Goal: Information Seeking & Learning: Learn about a topic

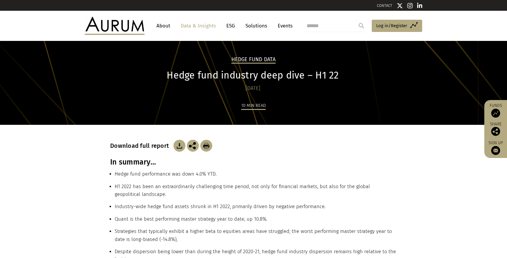
click at [241, 77] on h1 "Hedge fund industry deep dive – H1 22" at bounding box center [252, 76] width 285 height 12
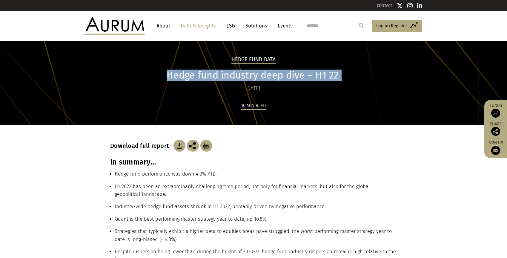
click at [241, 77] on h1 "Hedge fund industry deep dive – H1 22" at bounding box center [252, 76] width 285 height 12
copy div "Hedge fund industry deep dive – H1 22"
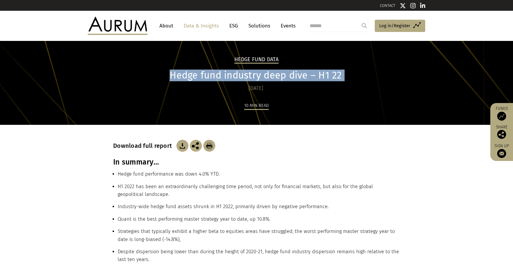
click at [135, 163] on h3 "In summary…" at bounding box center [256, 162] width 287 height 9
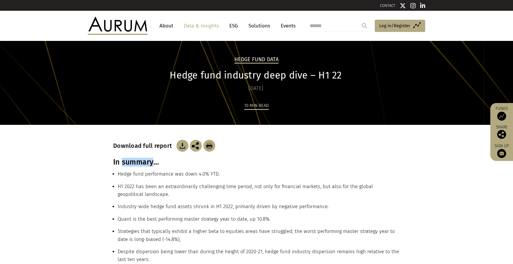
click at [135, 163] on h3 "In summary…" at bounding box center [256, 162] width 287 height 9
copy div "In summary…"
click at [149, 174] on li "Hedge fund performance was down 4.0% YTD." at bounding box center [259, 176] width 282 height 12
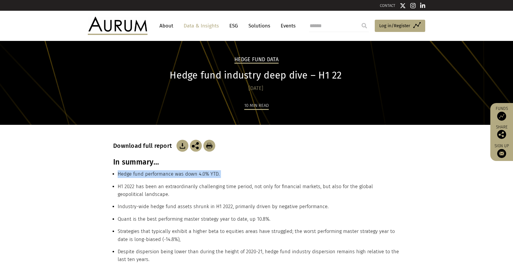
click at [149, 173] on li "Hedge fund performance was down 4.0% YTD." at bounding box center [259, 176] width 282 height 12
copy ul "Hedge fund performance was down 4.0% YTD."
click at [130, 187] on li "H1 2022 has been an extraordinarily challenging time period, not only for finan…" at bounding box center [259, 193] width 282 height 20
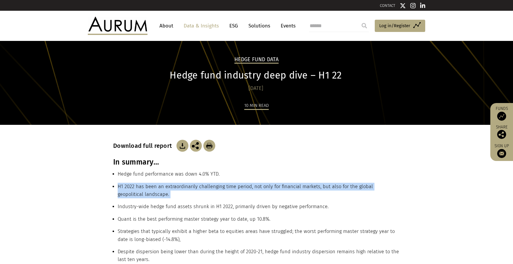
copy ul "H1 2022 has been an extraordinarily challenging time period, not only for finan…"
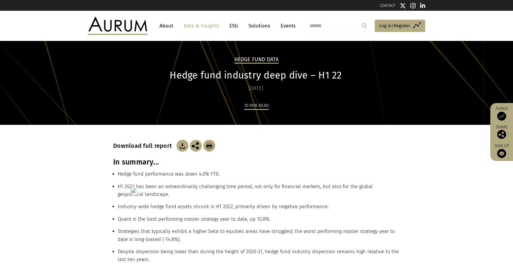
click at [150, 205] on li "Industry-wide hedge fund assets shrunk in H1 2022, primarily driven by negative…" at bounding box center [259, 209] width 282 height 12
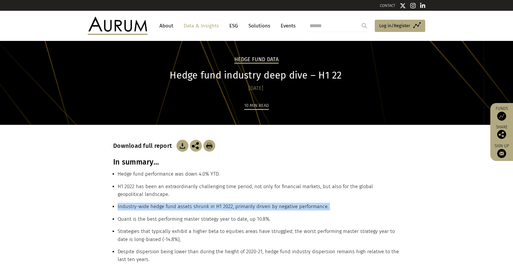
copy ul "Industry-wide hedge fund assets shrunk in H1 2022, primarily driven by negative…"
click at [150, 220] on li "Quant is the best performing master strategy year to date, up 10.8%." at bounding box center [259, 221] width 282 height 12
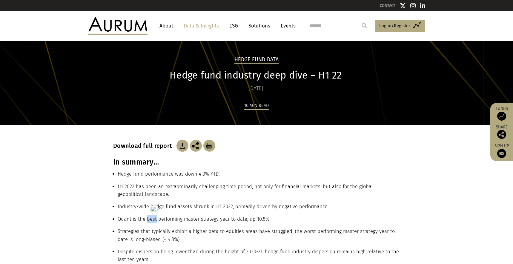
click at [150, 220] on li "Quant is the best performing master strategy year to date, up 10.8%." at bounding box center [259, 221] width 282 height 12
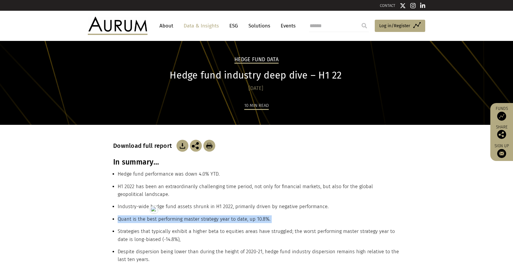
click at [150, 220] on li "Quant is the best performing master strategy year to date, up 10.8%." at bounding box center [259, 221] width 282 height 12
copy ul "Quant is the best performing master strategy year to date, up 10.8%."
click at [132, 231] on li "Strategies that typically exhibit a higher beta to equities areas have struggle…" at bounding box center [259, 238] width 282 height 20
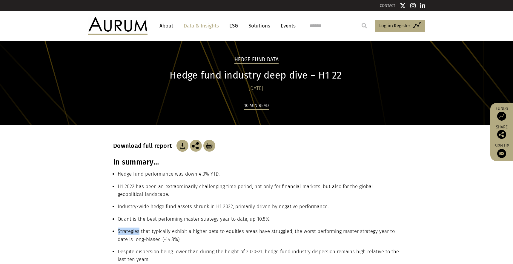
click at [132, 231] on li "Strategies that typically exhibit a higher beta to equities areas have struggle…" at bounding box center [259, 238] width 282 height 20
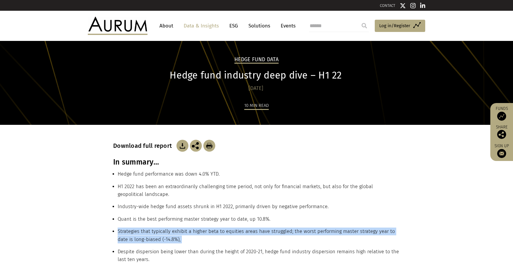
copy ul "Strategies that typically exhibit a higher beta to equities areas have struggle…"
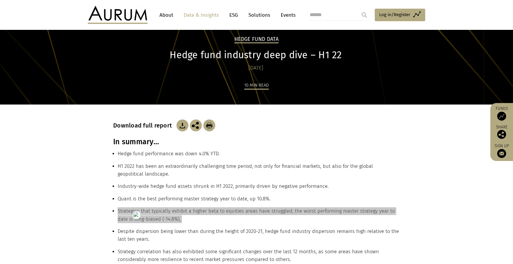
scroll to position [111, 0]
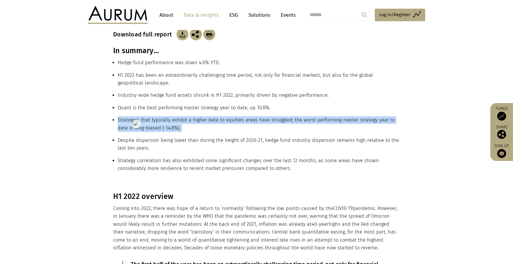
click at [137, 143] on li "Despite dispersion being lower than during the height of 2020-21, hedge fund in…" at bounding box center [259, 147] width 282 height 20
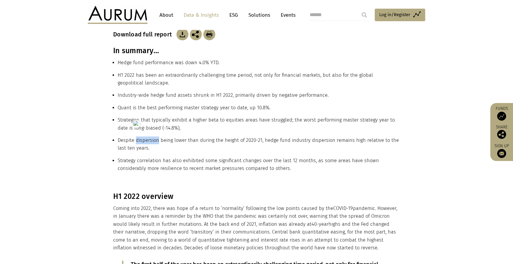
click at [137, 143] on li "Despite dispersion being lower than during the height of 2020-21, hedge fund in…" at bounding box center [259, 147] width 282 height 20
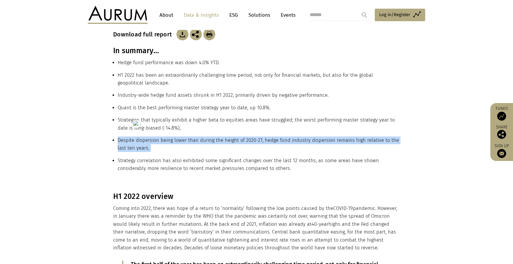
copy ul "Despite dispersion being lower than during the height of 2020-21, hedge fund in…"
click at [141, 167] on li "Strategy correlation has also exhibited some significant changes over the last …" at bounding box center [259, 167] width 282 height 20
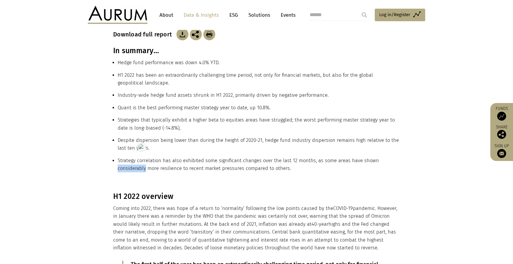
click at [141, 167] on li "Strategy correlation has also exhibited some significant changes over the last …" at bounding box center [259, 167] width 282 height 20
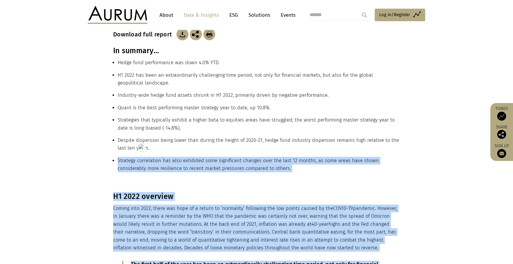
copy div "Strategy correlation has also exhibited some significant changes over the last …"
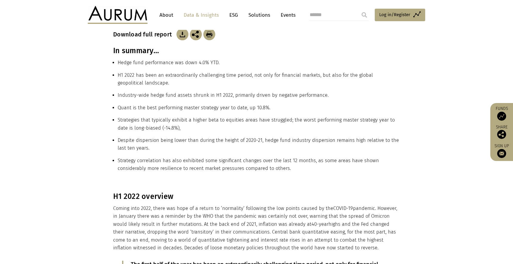
click at [152, 155] on li "Despite dispersion being lower than during the height of 2020-21, hedge fund in…" at bounding box center [259, 147] width 282 height 20
click at [147, 161] on li "Strategy correlation has also exhibited some significant changes over the last …" at bounding box center [259, 167] width 282 height 20
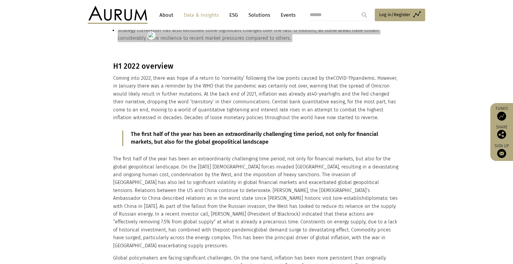
scroll to position [246, 0]
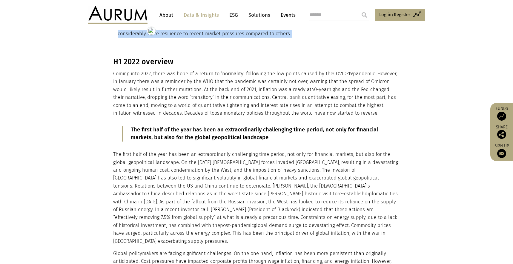
click at [143, 64] on h3 "H1 2022 overview" at bounding box center [255, 61] width 285 height 9
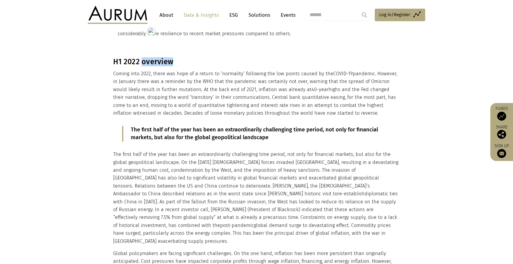
click at [143, 64] on h3 "H1 2022 overview" at bounding box center [255, 61] width 285 height 9
click at [143, 63] on h3 "H1 2022 overview" at bounding box center [255, 61] width 285 height 9
drag, startPoint x: 354, startPoint y: 113, endPoint x: 114, endPoint y: 62, distance: 246.0
click at [165, 130] on p "The first half of the year has been an extraordinarily challenging time period,…" at bounding box center [256, 134] width 251 height 16
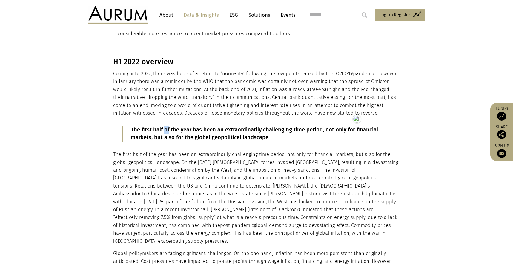
click at [165, 130] on p "The first half of the year has been an extraordinarily challenging time period,…" at bounding box center [256, 134] width 251 height 16
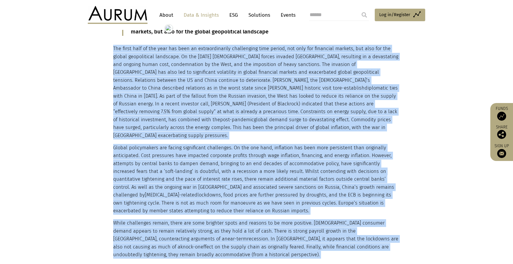
scroll to position [421, 0]
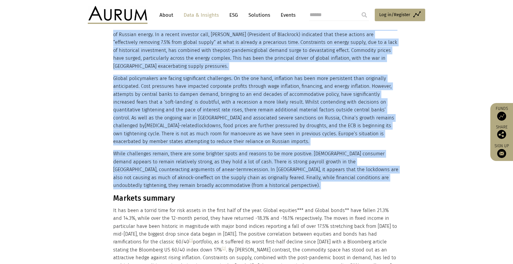
drag, startPoint x: 114, startPoint y: 154, endPoint x: 203, endPoint y: 174, distance: 92.0
click at [137, 194] on h3 "Markets summary" at bounding box center [255, 198] width 285 height 9
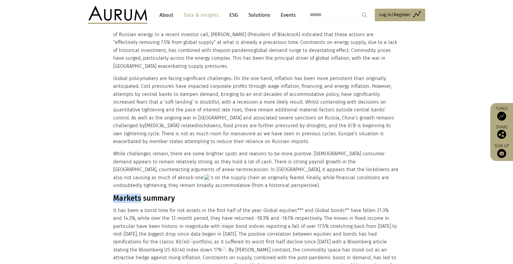
click at [137, 194] on h3 "Markets summary" at bounding box center [255, 198] width 285 height 9
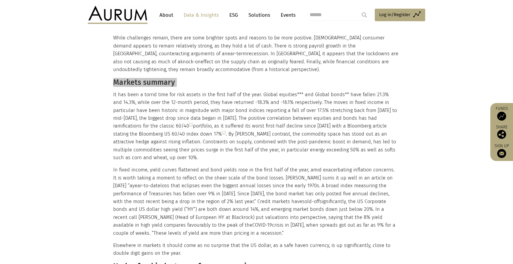
scroll to position [538, 0]
click at [114, 77] on h3 "Markets summary" at bounding box center [255, 81] width 285 height 9
click at [113, 77] on h3 "Markets summary" at bounding box center [255, 81] width 285 height 9
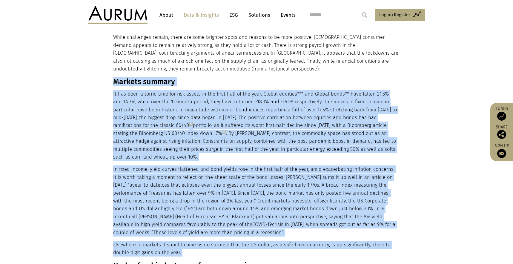
drag, startPoint x: 113, startPoint y: 73, endPoint x: 183, endPoint y: 243, distance: 183.9
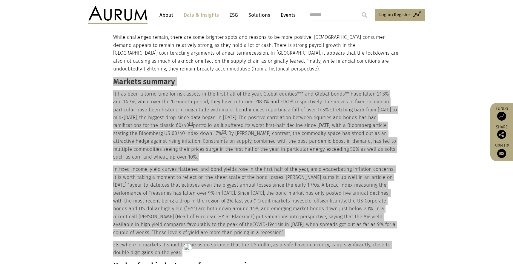
scroll to position [665, 0]
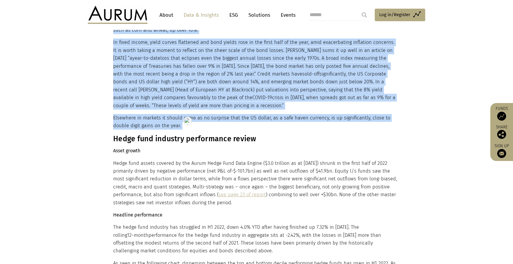
click at [177, 134] on h3 "Hedge fund industry performance review" at bounding box center [255, 138] width 285 height 9
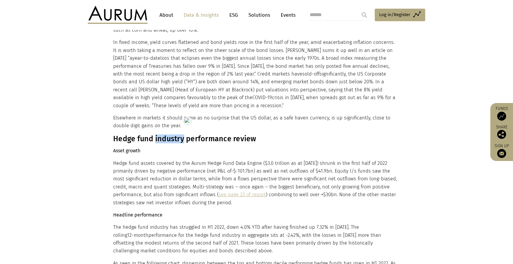
click at [177, 134] on h3 "Hedge fund industry performance review" at bounding box center [255, 138] width 285 height 9
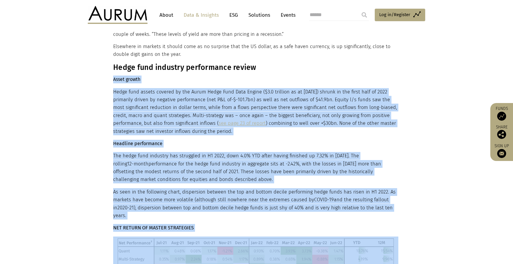
scroll to position [758, 0]
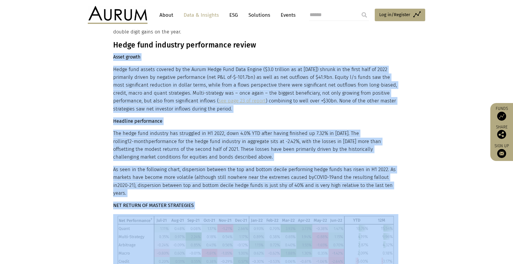
drag, startPoint x: 113, startPoint y: 142, endPoint x: 399, endPoint y: 176, distance: 288.2
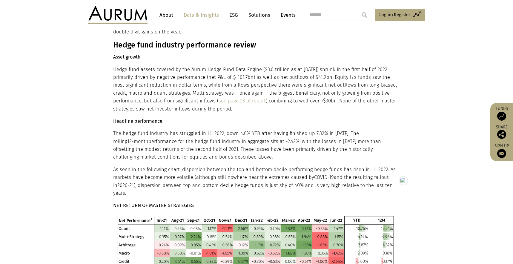
click at [397, 177] on p "As seen in the following chart, dispersion between the top and bottom decile pe…" at bounding box center [255, 182] width 285 height 32
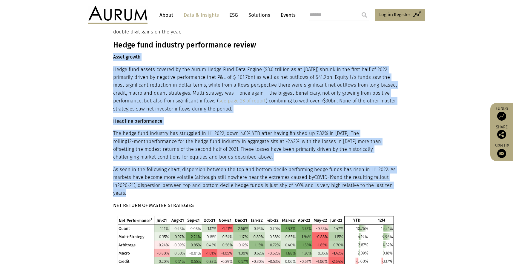
drag, startPoint x: 395, startPoint y: 177, endPoint x: 114, endPoint y: 51, distance: 308.6
click at [164, 203] on strong "NET RETURN OF MASTER STRATEGIES" at bounding box center [153, 206] width 81 height 6
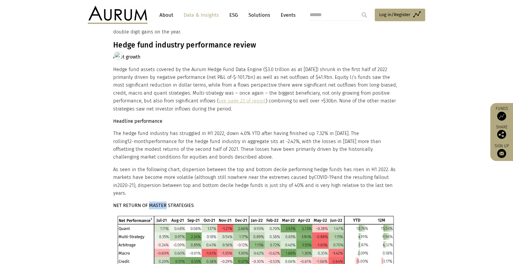
click at [164, 203] on strong "NET RETURN OF MASTER STRATEGIES" at bounding box center [153, 206] width 81 height 6
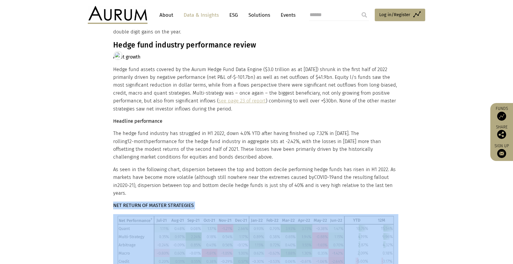
click at [164, 203] on strong "NET RETURN OF MASTER STRATEGIES" at bounding box center [153, 206] width 81 height 6
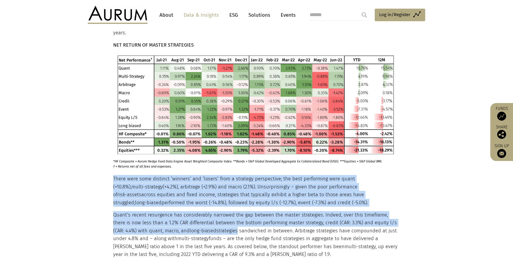
scroll to position [919, 0]
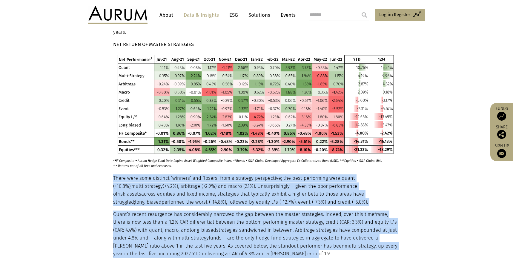
drag, startPoint x: 114, startPoint y: 164, endPoint x: 272, endPoint y: 237, distance: 174.3
click at [272, 237] on div "H1 2022 overview Coming into 2022, there was hope of a return to ‘normality’ fo…" at bounding box center [255, 202] width 285 height 1637
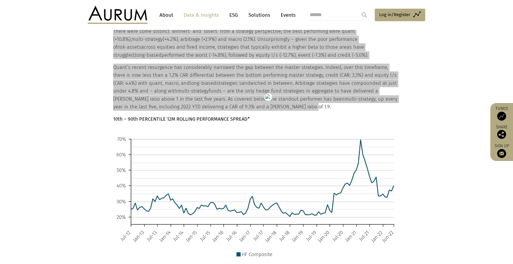
scroll to position [1077, 0]
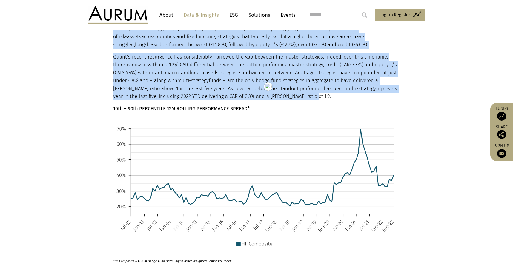
click at [163, 106] on strong "10th – 90th PERCENTILE 12M ROLLING PERFORMANCE SPREAD*" at bounding box center [181, 109] width 137 height 6
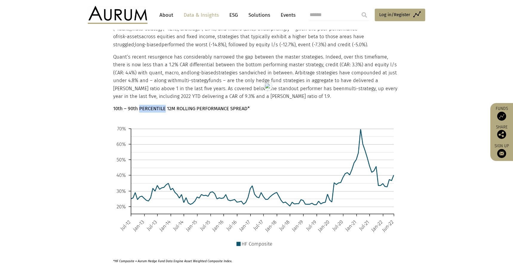
click at [163, 106] on strong "10th – 90th PERCENTILE 12M ROLLING PERFORMANCE SPREAD*" at bounding box center [181, 109] width 137 height 6
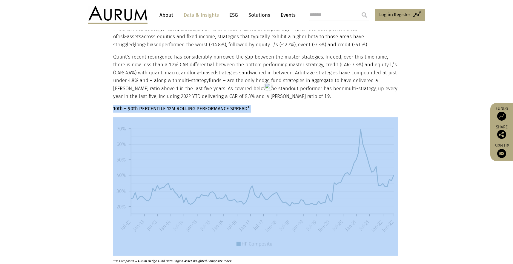
click at [163, 106] on strong "10th – 90th PERCENTILE 12M ROLLING PERFORMANCE SPREAD*" at bounding box center [181, 109] width 137 height 6
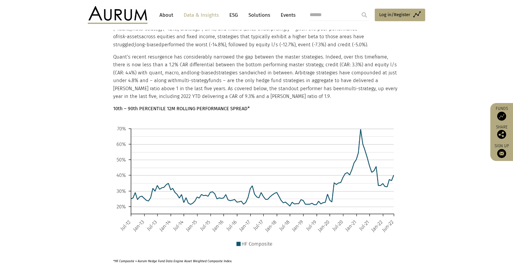
click at [76, 127] on section "H1 2022 overview Coming into 2022, there was hope of a return to ‘normality’ fo…" at bounding box center [256, 45] width 513 height 1637
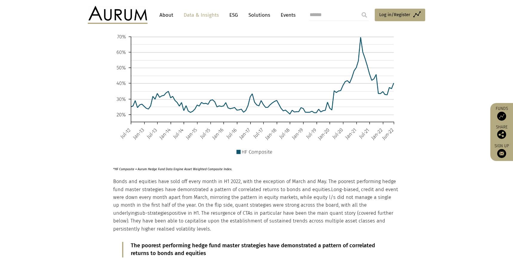
scroll to position [1172, 0]
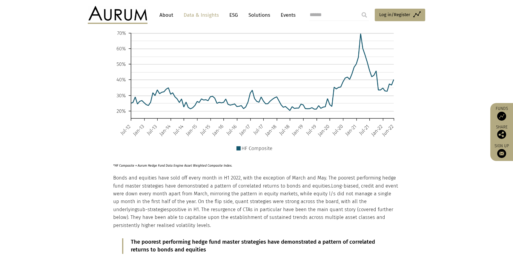
click at [151, 160] on p "*HF Composite = Aurum Hedge Fund Data Engine Asset Weighted Composite Index." at bounding box center [248, 164] width 271 height 8
click at [151, 151] on html "CONTACT About Data & Insights ESG Solutions Events Access Funds Log in/Register…" at bounding box center [256, 80] width 513 height 2505
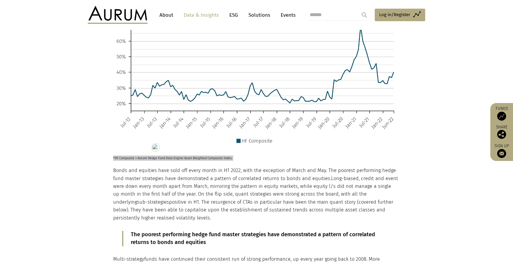
scroll to position [1181, 0]
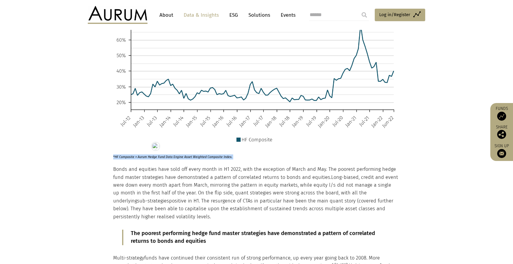
click at [138, 178] on p "Bonds and equities have sold off every month in H1 2022, with the exception of …" at bounding box center [255, 192] width 285 height 55
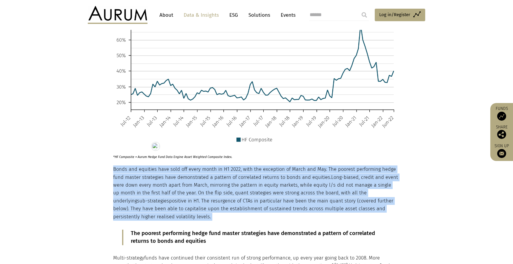
click at [138, 178] on p "Bonds and equities have sold off every month in H1 2022, with the exception of …" at bounding box center [255, 192] width 285 height 55
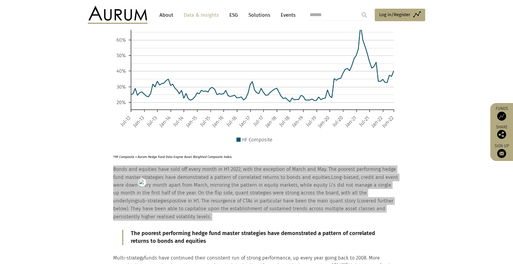
scroll to position [1235, 0]
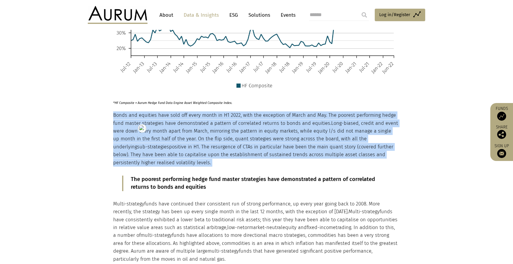
click at [167, 176] on p "The poorest performing hedge fund master strategies have demonstrated a pattern…" at bounding box center [256, 184] width 251 height 16
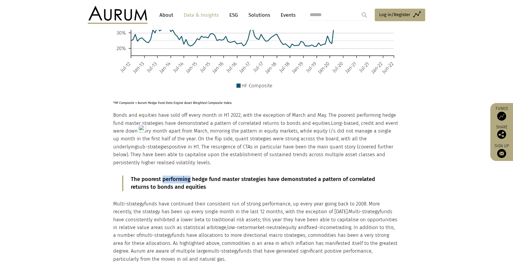
click at [167, 176] on p "The poorest performing hedge fund master strategies have demonstrated a pattern…" at bounding box center [256, 184] width 251 height 16
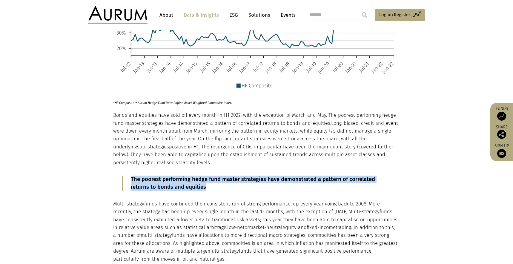
click at [167, 164] on html "CONTACT About Data & Insights ESG Solutions Events Access Funds Log in/Register…" at bounding box center [256, 17] width 513 height 2505
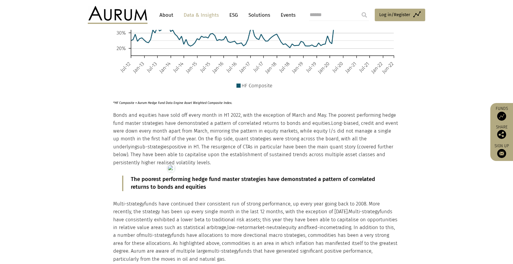
click at [113, 201] on span "Multi-strategy" at bounding box center [128, 204] width 31 height 6
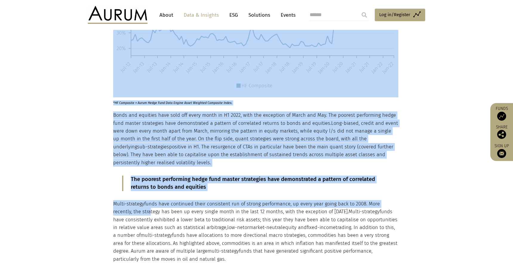
drag, startPoint x: 113, startPoint y: 187, endPoint x: 128, endPoint y: 196, distance: 18.0
click at [121, 200] on p "Multi-strategy funds have continued their consistent run of strong performance,…" at bounding box center [255, 231] width 285 height 63
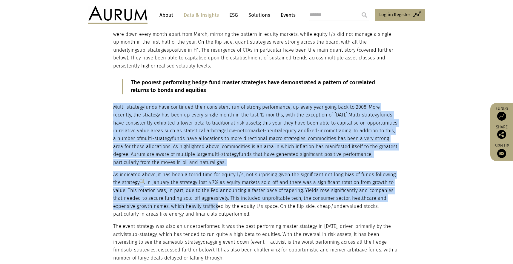
scroll to position [1448, 0]
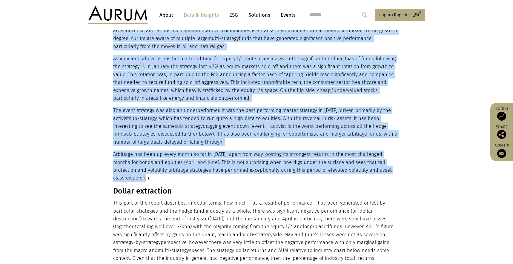
drag, startPoint x: 114, startPoint y: 188, endPoint x: 390, endPoint y: 154, distance: 278.2
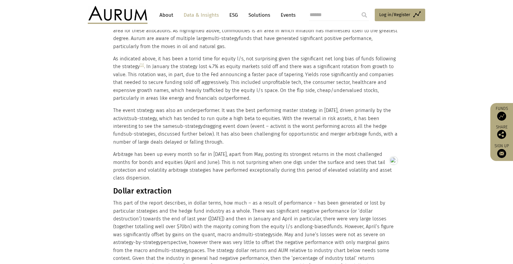
click at [163, 187] on h3 "Dollar extraction" at bounding box center [255, 191] width 285 height 9
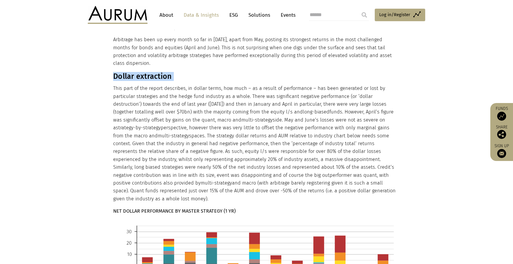
drag, startPoint x: 355, startPoint y: 167, endPoint x: 113, endPoint y: 52, distance: 267.9
click at [176, 208] on strong "NET DOLLAR PERFORMANCE BY MASTER STRATEGY (1 YR)" at bounding box center [174, 211] width 122 height 6
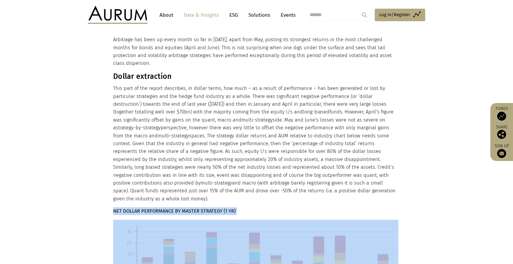
click at [176, 208] on strong "NET DOLLAR PERFORMANCE BY MASTER STRATEGY (1 YR)" at bounding box center [174, 211] width 122 height 6
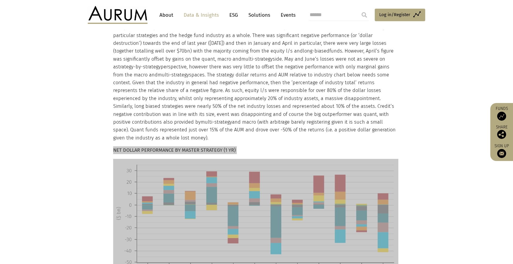
scroll to position [1746, 0]
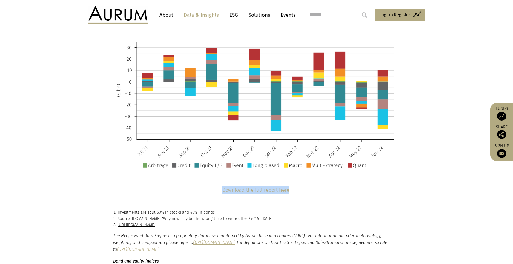
drag, startPoint x: 291, startPoint y: 157, endPoint x: 224, endPoint y: 158, distance: 66.9
click at [224, 186] on p "Download the full report here" at bounding box center [255, 190] width 285 height 8
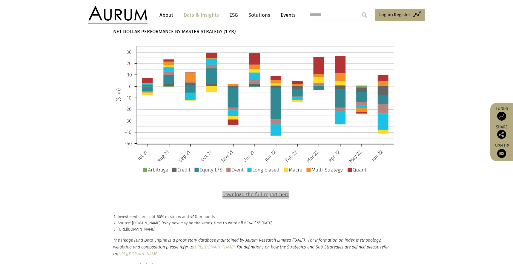
scroll to position [1798, 0]
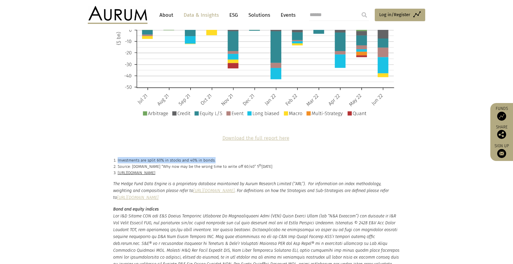
drag, startPoint x: 218, startPoint y: 129, endPoint x: 116, endPoint y: 129, distance: 101.6
click at [118, 157] on li "Investments are split 60% in stocks and 40% in bonds." at bounding box center [259, 160] width 282 height 6
drag, startPoint x: 277, startPoint y: 134, endPoint x: 116, endPoint y: 135, distance: 161.3
click at [118, 163] on li "Source: Bloomberg.com “Why now may be the wrong time to write off 60/40” 5 th J…" at bounding box center [259, 166] width 282 height 6
drag, startPoint x: 324, startPoint y: 141, endPoint x: 116, endPoint y: 141, distance: 207.6
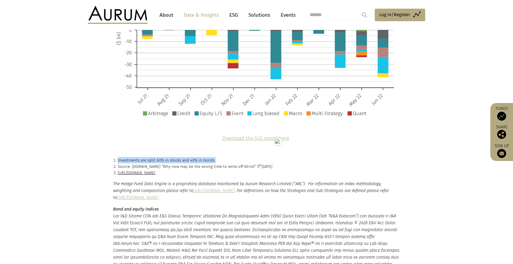
click at [118, 170] on li "https://www.aurum.com/hedge-fund-data/hedge-fund-industry-deep-dive/equity-long…" at bounding box center [259, 173] width 282 height 6
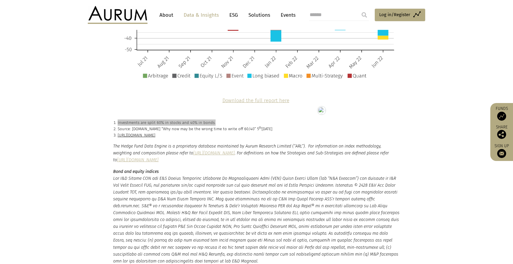
scroll to position [1841, 0]
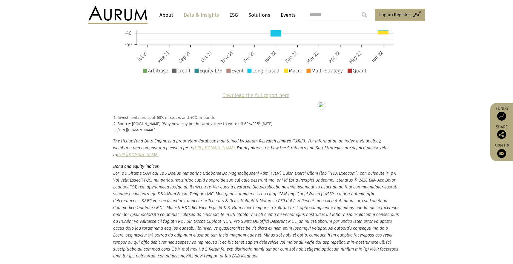
click at [113, 138] on div "The Hedge Fund Data Engine is a proprietary database maintained by Aurum Resear…" at bounding box center [256, 199] width 299 height 122
drag, startPoint x: 113, startPoint y: 109, endPoint x: 174, endPoint y: 223, distance: 129.3
click at [174, 223] on small "The Hedge Fund Data Engine is a proprietary database maintained by Aurum Resear…" at bounding box center [256, 199] width 287 height 122
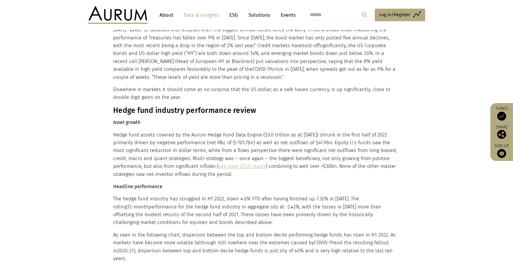
scroll to position [587, 0]
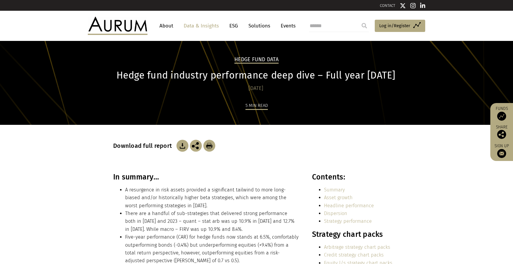
click at [238, 76] on h1 "Hedge fund industry performance deep dive – Full year 2023" at bounding box center [255, 76] width 285 height 12
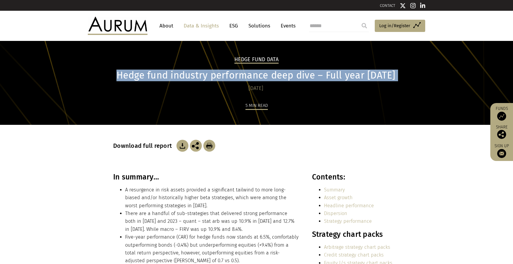
click at [238, 76] on h1 "Hedge fund industry performance deep dive – Full year 2023" at bounding box center [255, 76] width 285 height 12
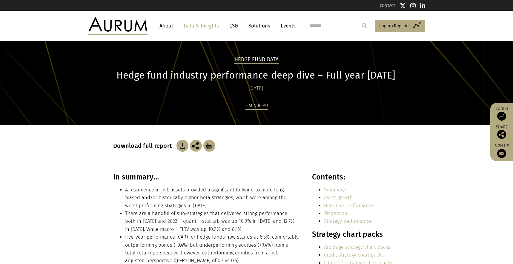
click at [134, 176] on h3 "In summary…" at bounding box center [206, 177] width 186 height 9
copy div "In summary…"
click at [167, 194] on li "A resurgence in risk assets provided a significant tailwind to more long-biased…" at bounding box center [212, 198] width 174 height 24
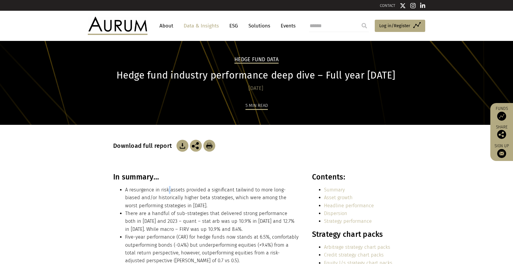
click at [167, 194] on li "A resurgence in risk assets provided a significant tailwind to more long-biased…" at bounding box center [212, 198] width 174 height 24
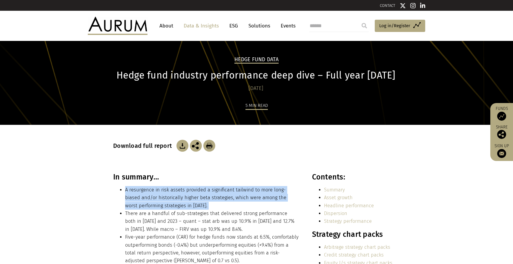
copy ul "A resurgence in risk assets provided a significant tailwind to more long-biased…"
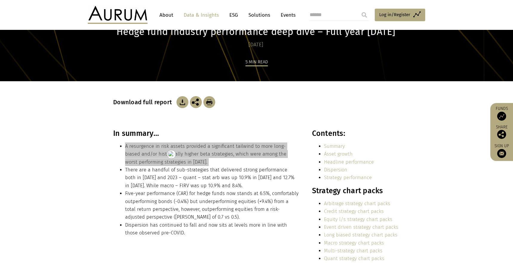
scroll to position [49, 0]
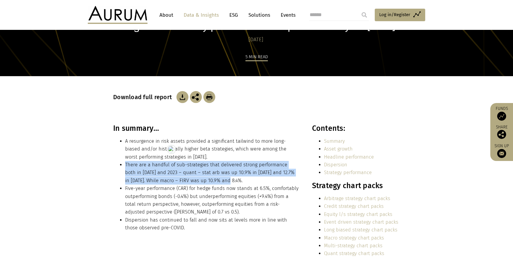
drag, startPoint x: 223, startPoint y: 180, endPoint x: 125, endPoint y: 162, distance: 99.1
click at [125, 162] on li "There are a handful of sub-strategies that delivered strong performance both in…" at bounding box center [212, 173] width 174 height 24
copy li "There are a handful of sub-strategies that delivered strong performance both in…"
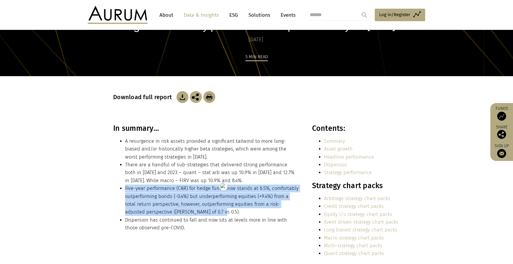
drag, startPoint x: 203, startPoint y: 213, endPoint x: 125, endPoint y: 189, distance: 81.3
click at [125, 189] on li "Five-year performance (CAR) for hedge funds now stands at 6.5%, comfortably out…" at bounding box center [212, 201] width 174 height 32
copy li "Five-year performance (CAR) for hedge funds now stands at 6.5%, comfortably out…"
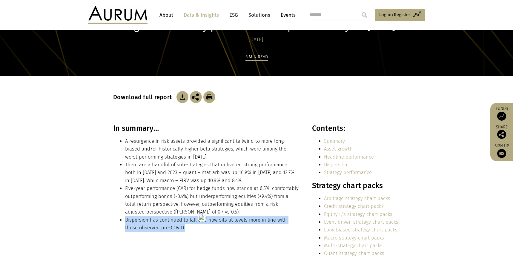
drag, startPoint x: 172, startPoint y: 227, endPoint x: 123, endPoint y: 218, distance: 49.6
click at [123, 218] on ul "A resurgence in risk assets provided a significant tailwind to more long-biased…" at bounding box center [206, 184] width 186 height 95
copy li "Dispersion has continued to fall and now sits at levels more in line with those…"
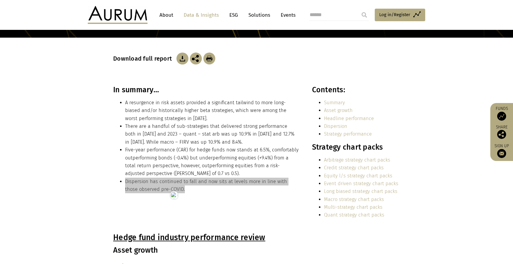
scroll to position [131, 0]
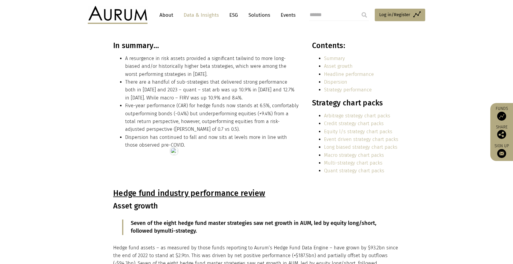
click at [343, 102] on h3 "Strategy chart packs" at bounding box center [355, 103] width 86 height 9
copy div "Strategy chart packs"
click at [355, 116] on link "Arbitrage strategy chart packs" at bounding box center [357, 116] width 66 height 6
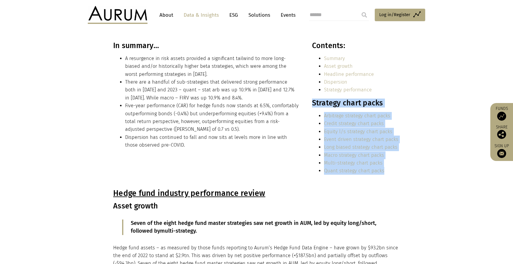
drag, startPoint x: 392, startPoint y: 171, endPoint x: 313, endPoint y: 105, distance: 102.5
click at [313, 105] on div "Contents: Summary Asset growth Headline performance Dispersion Strategy perform…" at bounding box center [355, 110] width 86 height 138
copy div "Strategy chart packs Arbitrage strategy chart packs Credit strategy chart packs…"
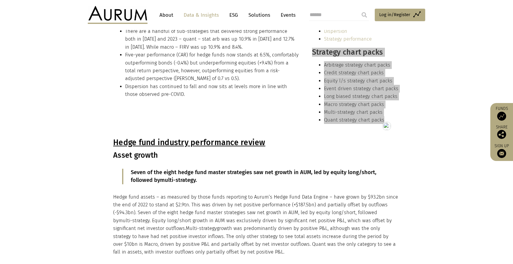
scroll to position [183, 0]
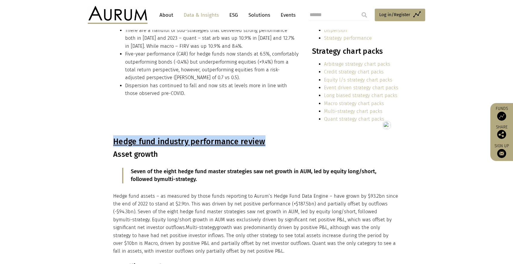
drag, startPoint x: 276, startPoint y: 140, endPoint x: 112, endPoint y: 140, distance: 164.6
click at [112, 140] on div "Hedge fund industry performance review Asset growth Seven of the eight hedge fu…" at bounding box center [256, 195] width 299 height 120
copy u "Hedge fund industry performance review"
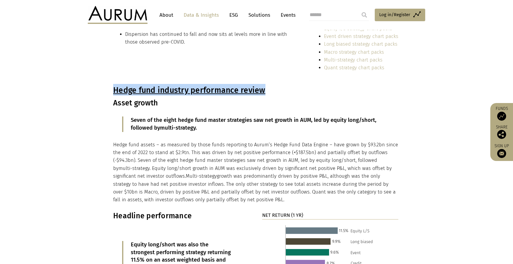
scroll to position [214, 0]
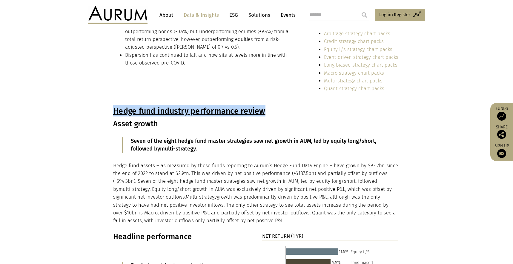
click at [200, 115] on u "Hedge fund industry performance review" at bounding box center [189, 111] width 152 height 10
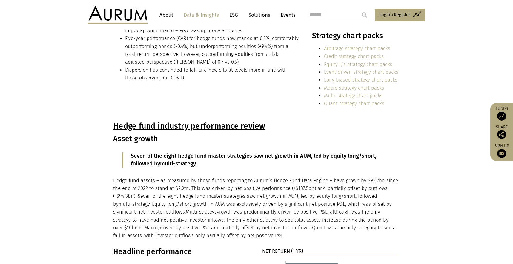
scroll to position [199, 0]
click at [136, 136] on h3 "Asset growth" at bounding box center [255, 138] width 285 height 9
click at [187, 127] on u "Hedge fund industry performance review" at bounding box center [189, 126] width 152 height 10
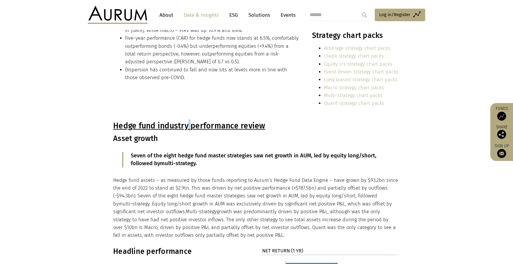
click at [187, 127] on u "Hedge fund industry performance review" at bounding box center [189, 126] width 152 height 10
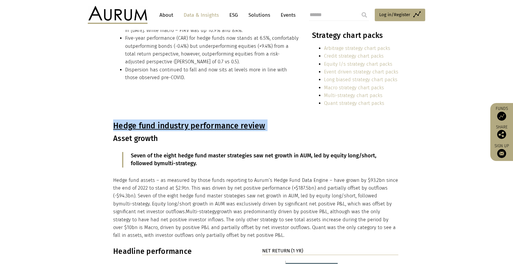
click at [187, 127] on u "Hedge fund industry performance review" at bounding box center [189, 126] width 152 height 10
click at [157, 158] on p "Seven of the eight hedge fund master strategies saw net growth in AUM, led by e…" at bounding box center [256, 160] width 251 height 16
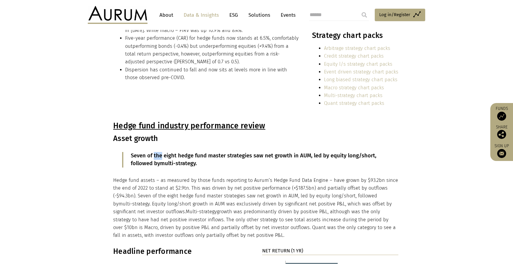
click at [157, 158] on p "Seven of the eight hedge fund master strategies saw net growth in AUM, led by e…" at bounding box center [256, 160] width 251 height 16
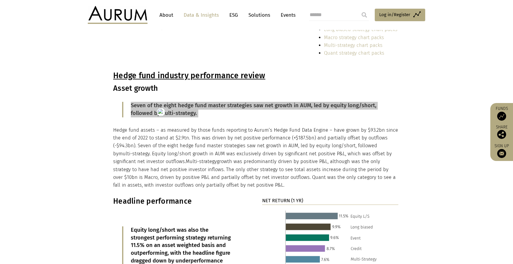
scroll to position [251, 0]
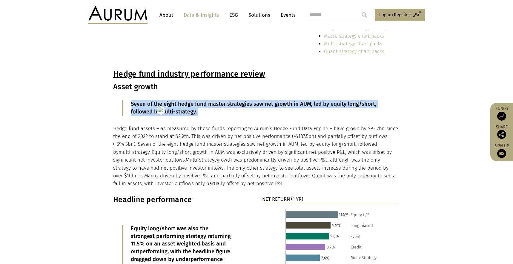
drag, startPoint x: 260, startPoint y: 185, endPoint x: 114, endPoint y: 130, distance: 156.0
click at [114, 130] on p "Hedge fund assets – as measured by those funds reporting to Aurum’s Hedge Fund …" at bounding box center [255, 156] width 285 height 63
copy p "Hedge fund assets – as measured by those funds reporting to Aurum’s Hedge Fund …"
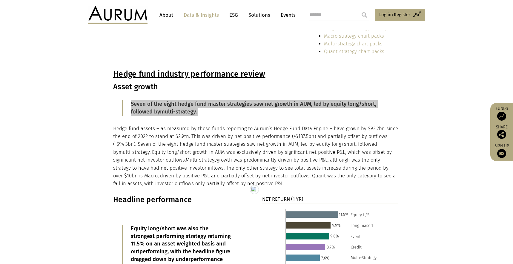
scroll to position [300, 0]
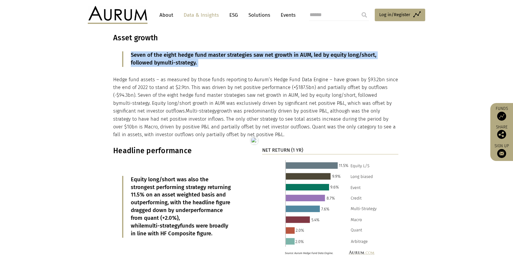
click at [156, 148] on h3 "Headline performance" at bounding box center [181, 150] width 136 height 9
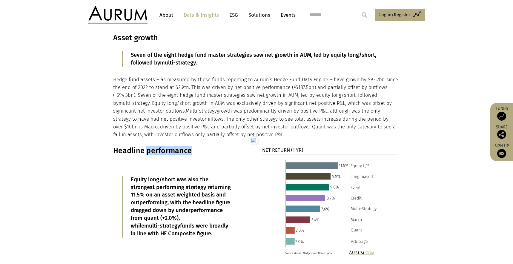
click at [156, 148] on h3 "Headline performance" at bounding box center [181, 150] width 136 height 9
copy div "Headline performance"
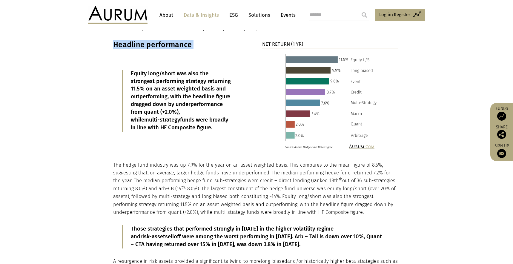
drag, startPoint x: 180, startPoint y: 126, endPoint x: 131, endPoint y: 72, distance: 72.8
click at [131, 72] on p "Equity long/short was also the strongest performing strategy returning 11.5% on…" at bounding box center [182, 101] width 102 height 62
click at [274, 42] on strong "NET RETURN (1 YR)" at bounding box center [282, 44] width 41 height 6
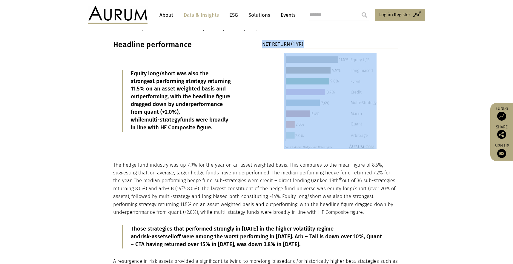
click at [274, 42] on strong "NET RETURN (1 YR)" at bounding box center [282, 44] width 41 height 6
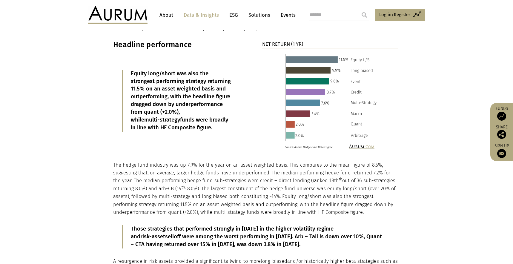
click at [276, 96] on p at bounding box center [330, 101] width 136 height 96
click at [186, 171] on p "The hedge fund industry was up 7.9% for the year on an asset weighted basis. Th…" at bounding box center [255, 188] width 285 height 55
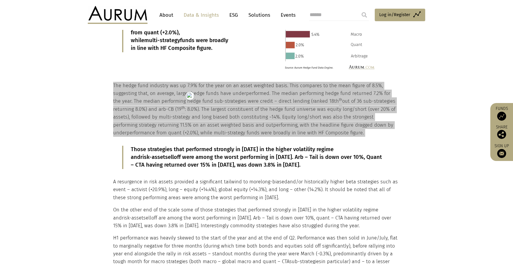
scroll to position [502, 0]
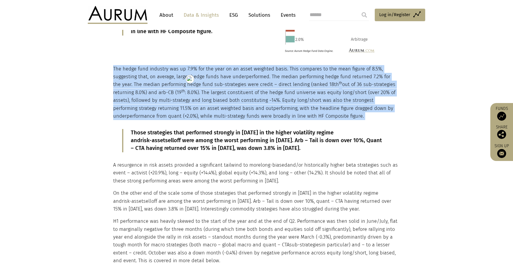
click at [179, 135] on p "Those strategies that performed strongly in 2022 in the higher volatility regim…" at bounding box center [256, 140] width 251 height 23
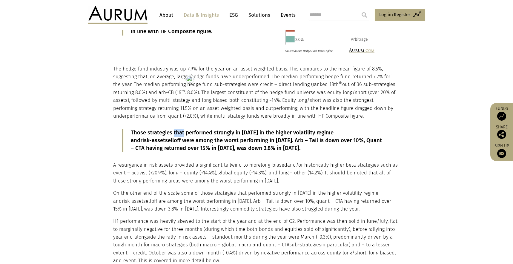
click at [179, 135] on p "Those strategies that performed strongly in 2022 in the higher volatility regim…" at bounding box center [256, 140] width 251 height 23
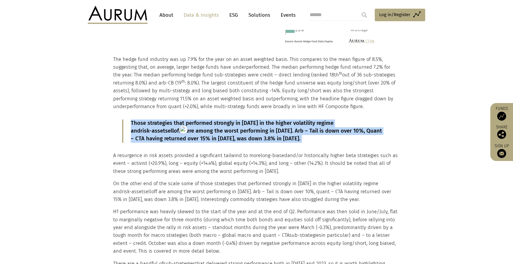
scroll to position [512, 0]
click at [112, 157] on div "Headline performance Equity long/short was also the strongest performing strate…" at bounding box center [256, 136] width 299 height 405
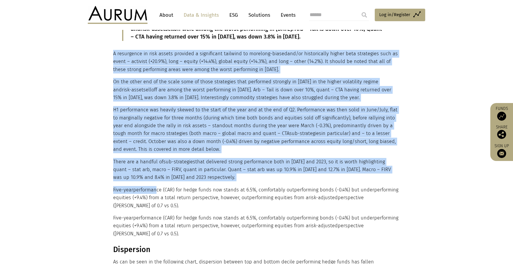
scroll to position [627, 0]
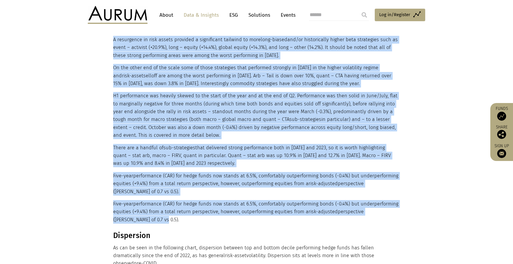
drag, startPoint x: 114, startPoint y: 155, endPoint x: 143, endPoint y: 217, distance: 68.1
click at [143, 217] on div "The hedge fund industry was up 7.9% for the year on an asset weighted basis. Th…" at bounding box center [255, 82] width 285 height 284
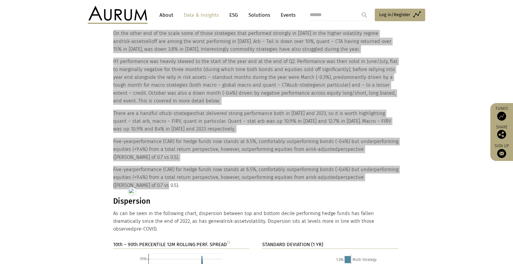
scroll to position [741, 0]
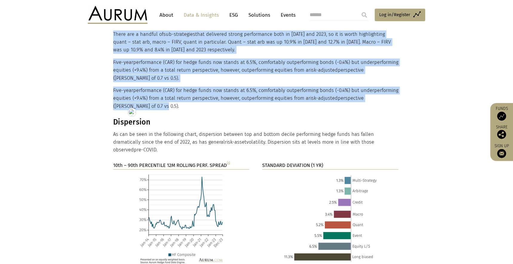
click at [128, 121] on h3 "Dispersion" at bounding box center [255, 122] width 285 height 9
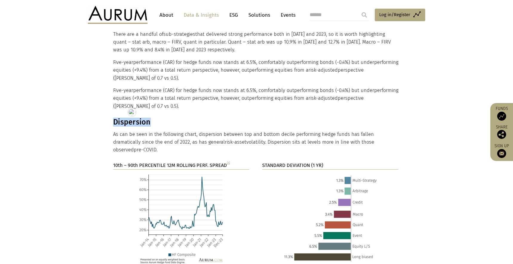
click at [128, 121] on h3 "Dispersion" at bounding box center [255, 122] width 285 height 9
click at [122, 136] on p "As can be seen in the following chart, dispersion between top and bottom decile…" at bounding box center [255, 143] width 285 height 24
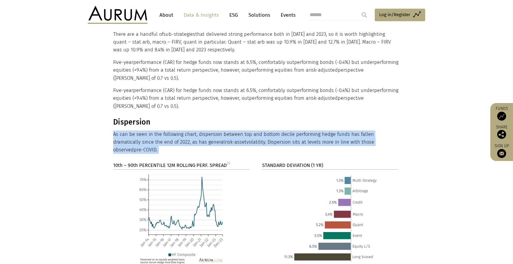
click at [122, 136] on html "CONTACT About Data & Insights ESG Solutions Events Access Funds Log in/Register…" at bounding box center [256, 208] width 513 height 1898
click at [175, 134] on p "As can be seen in the following chart, dispersion between top and bottom decile…" at bounding box center [255, 143] width 285 height 24
drag, startPoint x: 113, startPoint y: 121, endPoint x: 399, endPoint y: 142, distance: 286.9
click at [399, 142] on div "Dispersion As can be seen in the following chart, dispersion between top and bo…" at bounding box center [256, 136] width 299 height 36
click at [168, 162] on strong "10th – 90th PERCENTILE 12M ROLLING PERF. SPREAD [1]" at bounding box center [171, 165] width 117 height 6
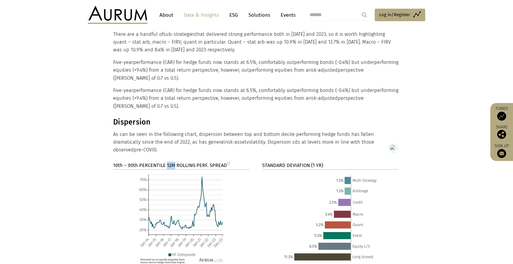
click at [168, 162] on strong "10th – 90th PERCENTILE 12M ROLLING PERF. SPREAD [1]" at bounding box center [171, 165] width 117 height 6
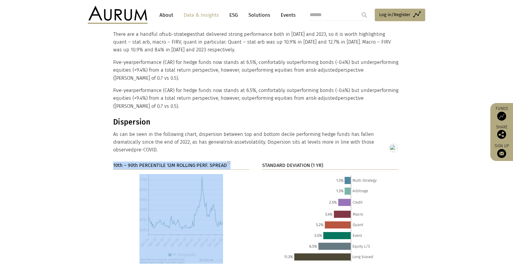
click at [168, 162] on strong "10th – 90th PERCENTILE 12M ROLLING PERF. SPREAD [1]" at bounding box center [171, 165] width 117 height 6
click at [282, 162] on strong "STANDARD DEVIATION (1 YR)" at bounding box center [292, 165] width 61 height 6
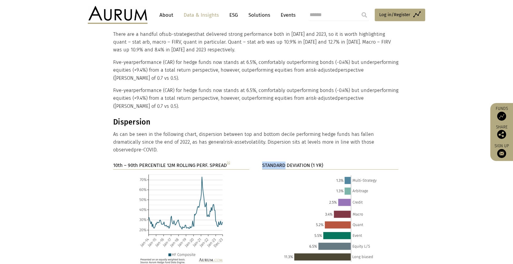
click at [282, 162] on strong "STANDARD DEVIATION (1 YR)" at bounding box center [292, 165] width 61 height 6
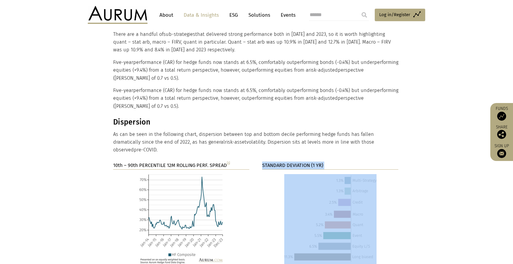
click at [282, 162] on strong "STANDARD DEVIATION (1 YR)" at bounding box center [292, 165] width 61 height 6
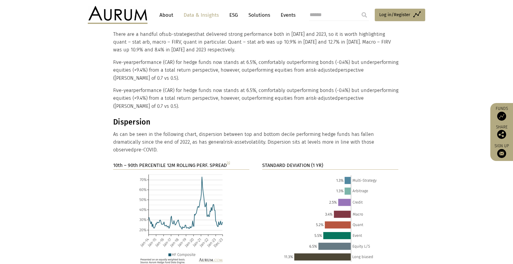
click at [105, 170] on section "10th – 90th PERCENTILE 12M ROLLING PERF. SPREAD [1] STANDARD DEVIATION (1 YR)" at bounding box center [256, 220] width 513 height 117
click at [300, 162] on strong "STANDARD DEVIATION (1 YR)" at bounding box center [292, 165] width 61 height 6
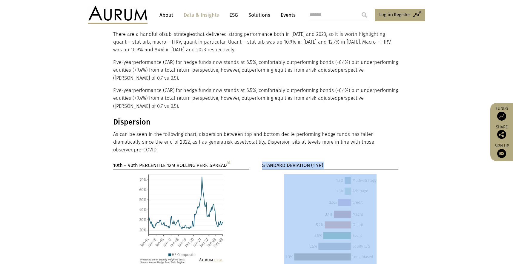
click at [300, 162] on strong "STANDARD DEVIATION (1 YR)" at bounding box center [292, 165] width 61 height 6
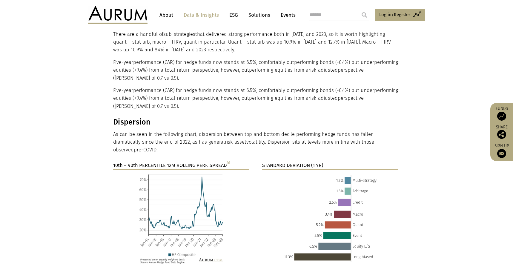
click at [357, 150] on section "Dispersion As can be seen in the following chart, dispersion between top and bo…" at bounding box center [256, 140] width 513 height 44
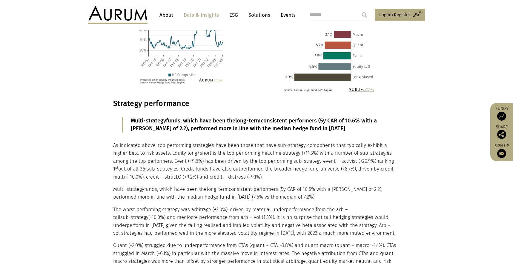
scroll to position [953, 0]
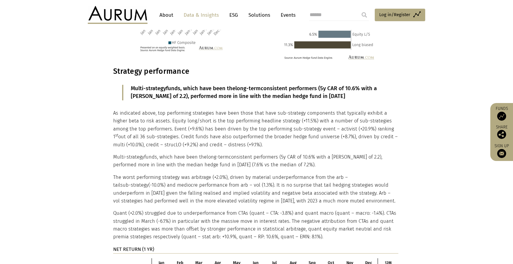
click at [142, 67] on h3 "Strategy performance" at bounding box center [255, 71] width 285 height 9
click at [163, 85] on p "Multi-strategy funds, which have been the long-term consistent performers (5y C…" at bounding box center [256, 93] width 251 height 16
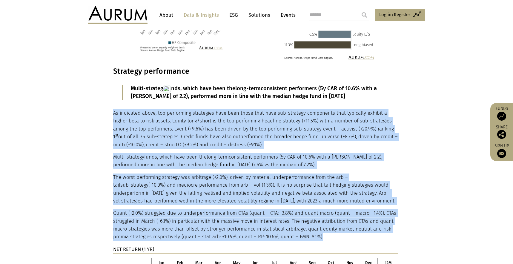
drag, startPoint x: 113, startPoint y: 104, endPoint x: 254, endPoint y: 212, distance: 177.2
click at [254, 212] on div "Strategy performance Multi-strategy funds, which have been the long-term consis…" at bounding box center [255, 213] width 285 height 293
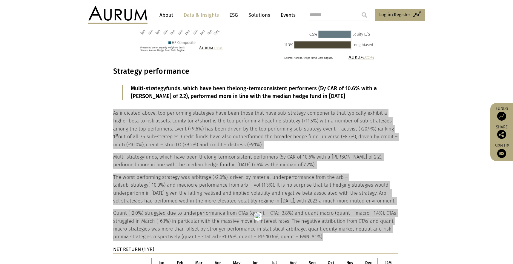
scroll to position [1073, 0]
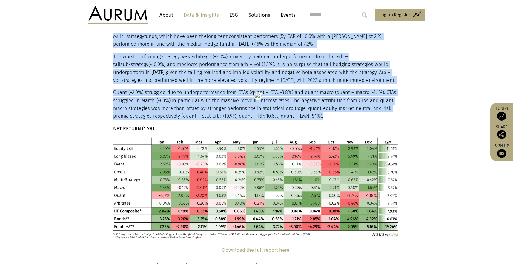
click at [137, 126] on strong "NET RETURN (1 YR)" at bounding box center [133, 129] width 41 height 6
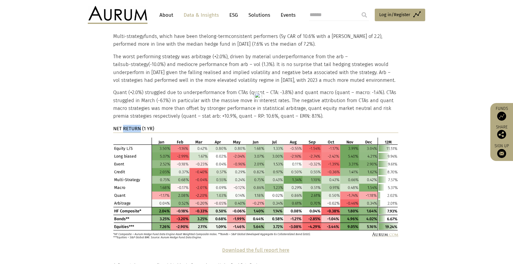
click at [137, 126] on strong "NET RETURN (1 YR)" at bounding box center [133, 129] width 41 height 6
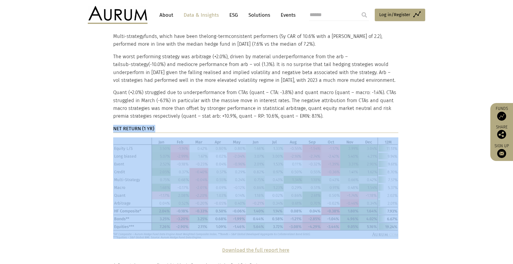
click at [137, 126] on strong "NET RETURN (1 YR)" at bounding box center [133, 129] width 41 height 6
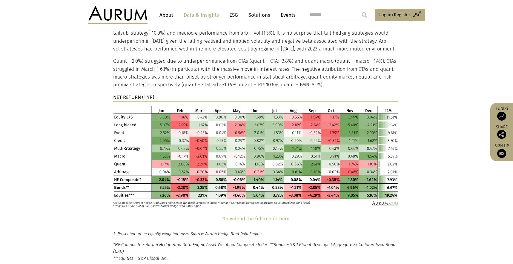
scroll to position [1176, 0]
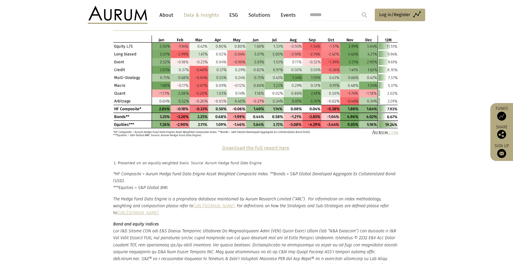
click at [309, 144] on p "Download the full report here" at bounding box center [255, 148] width 285 height 8
drag, startPoint x: 298, startPoint y: 140, endPoint x: 219, endPoint y: 140, distance: 79.2
click at [219, 144] on p "Download the full report here" at bounding box center [255, 148] width 285 height 8
click at [171, 161] on em "Presented on an equally weighted basis. Source: Aurum Hedge Fund Data Engine." at bounding box center [190, 163] width 145 height 4
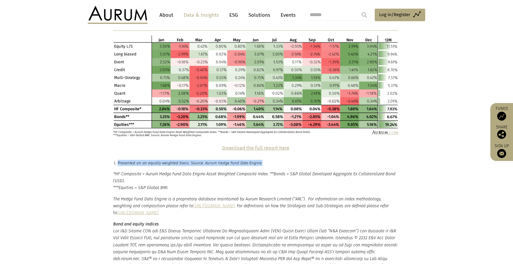
click at [116, 171] on em "*HF Composite = Aurum Hedge Fund Data Engine Asset Weighted Composite Index." at bounding box center [191, 173] width 156 height 5
click at [113, 171] on div "*HF Composite = Aurum Hedge Fund Data Engine Asset Weighted Composite Index. **…" at bounding box center [256, 244] width 299 height 147
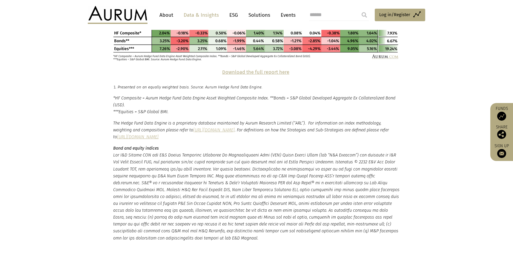
scroll to position [1278, 0]
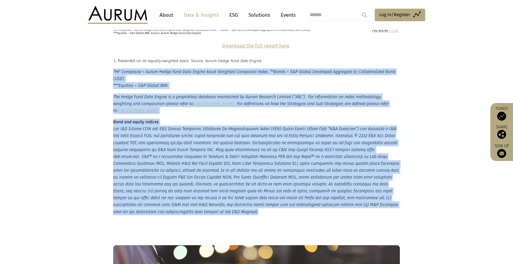
drag, startPoint x: 114, startPoint y: 166, endPoint x: 180, endPoint y: 203, distance: 76.3
click at [180, 203] on small "*HF Composite = Aurum Hedge Fund Data Engine Asset Weighted Composite Index. **…" at bounding box center [256, 141] width 287 height 147
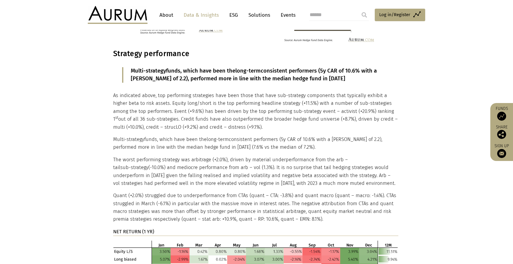
scroll to position [902, 0]
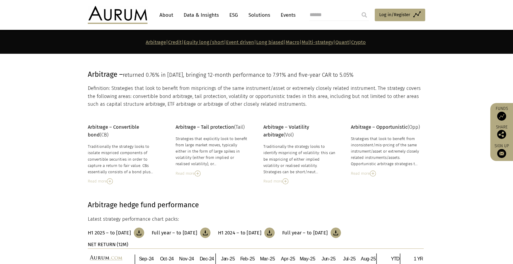
scroll to position [79, 0]
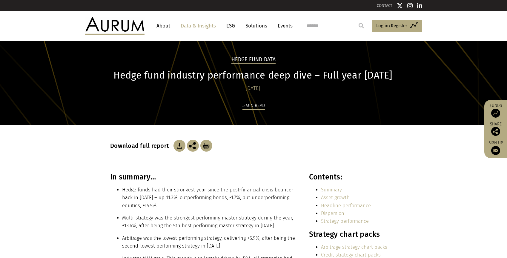
click at [220, 77] on h1 "Hedge fund industry performance deep dive – Full year 2024" at bounding box center [252, 76] width 285 height 12
click at [221, 77] on h1 "Hedge fund industry performance deep dive – Full year 2024" at bounding box center [252, 76] width 285 height 12
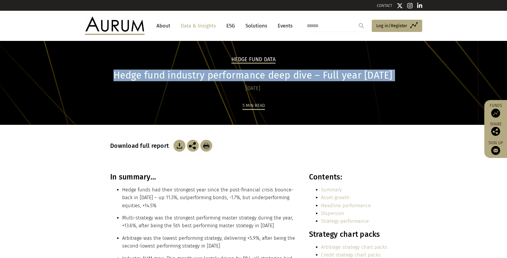
click at [221, 77] on h1 "Hedge fund industry performance deep dive – Full year 2024" at bounding box center [252, 76] width 285 height 12
copy div "Hedge fund industry performance deep dive – Full year 2024"
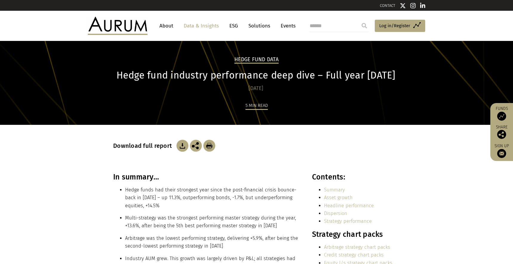
click at [143, 174] on h3 "In summary…" at bounding box center [206, 177] width 186 height 9
copy div "In summary…"
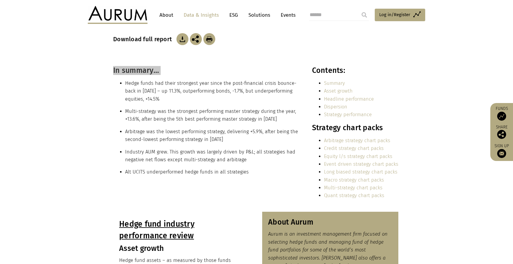
scroll to position [109, 0]
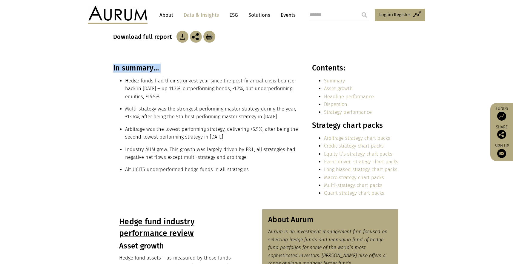
click at [146, 87] on li "Hedge funds had their strongest year since the post-financial crisis bounce-bac…" at bounding box center [212, 89] width 174 height 24
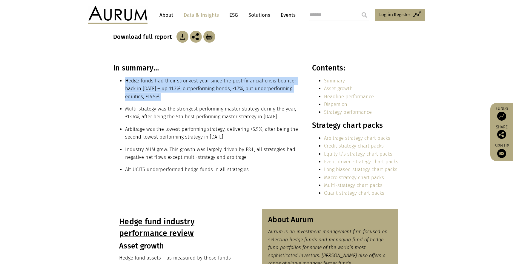
copy div "Hedge funds had their strongest year since the post-financial crisis bounce-bac…"
click at [198, 112] on li "Multi-strategy was the strongest performing master strategy during the year, +1…" at bounding box center [212, 113] width 174 height 16
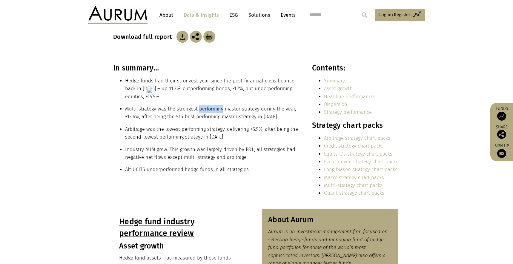
click at [198, 111] on li "Multi-strategy was the strongest performing master strategy during the year, +1…" at bounding box center [212, 113] width 174 height 16
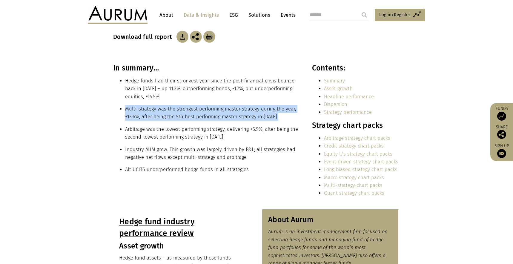
copy div "Multi-strategy was the strongest performing master strategy during the year, +1…"
click at [153, 133] on li "Arbitrage was the lowest performing strategy, delivering +5.9%, after being the…" at bounding box center [212, 133] width 174 height 16
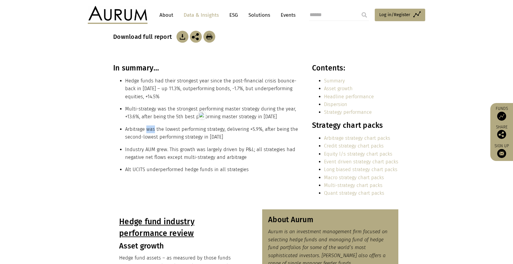
click at [153, 133] on li "Arbitrage was the lowest performing strategy, delivering +5.9%, after being the…" at bounding box center [212, 133] width 174 height 16
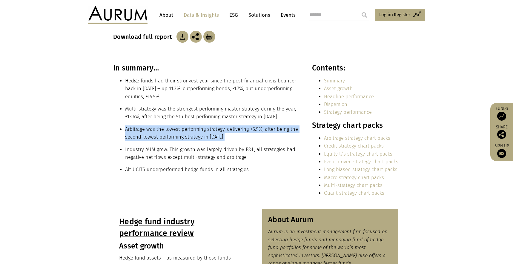
copy div "Arbitrage was the lowest performing strategy, delivering +5.9%, after being the…"
click at [134, 149] on li "Industry AUM grew. This growth was largely driven by P&L; all strategies had ne…" at bounding box center [212, 154] width 174 height 16
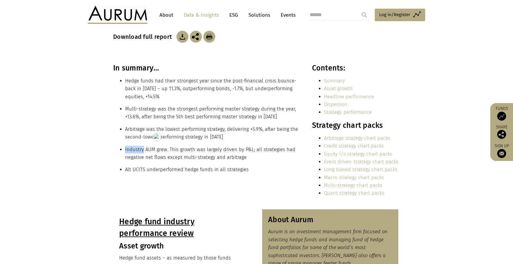
click at [134, 149] on li "Industry AUM grew. This growth was largely driven by P&L; all strategies had ne…" at bounding box center [212, 154] width 174 height 16
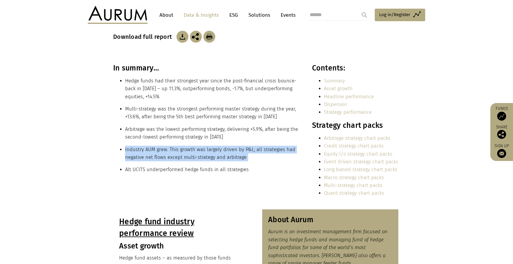
copy div "Industry AUM grew. This growth was largely driven by P&L; all strategies had ne…"
click at [152, 172] on li "Alt UCITS underperformed hedge funds in all strategies" at bounding box center [212, 170] width 174 height 8
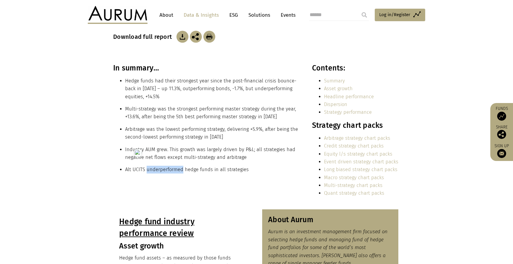
click at [152, 172] on li "Alt UCITS underperformed hedge funds in all strategies" at bounding box center [212, 170] width 174 height 8
copy div "Alt UCITS underperformed hedge funds in all strategies"
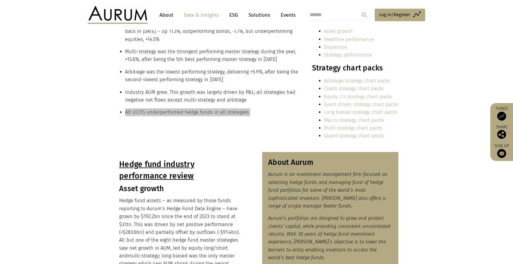
scroll to position [168, 0]
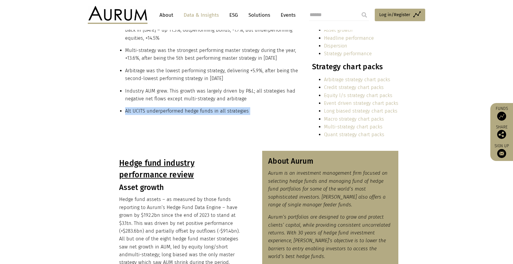
click at [161, 163] on u "Hedge fund industry performance review" at bounding box center [156, 168] width 75 height 21
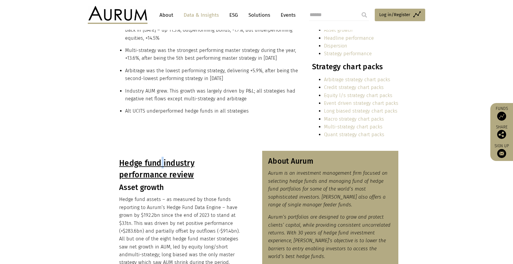
click at [161, 163] on u "Hedge fund industry performance review" at bounding box center [156, 168] width 75 height 21
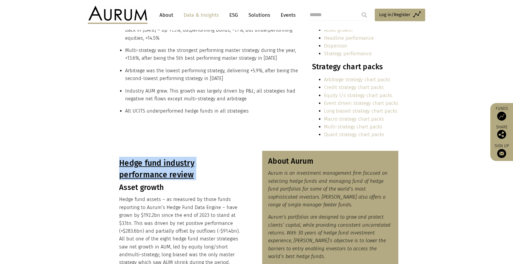
click at [161, 163] on u "Hedge fund industry performance review" at bounding box center [156, 168] width 75 height 21
copy div "Hedge fund industry performance review"
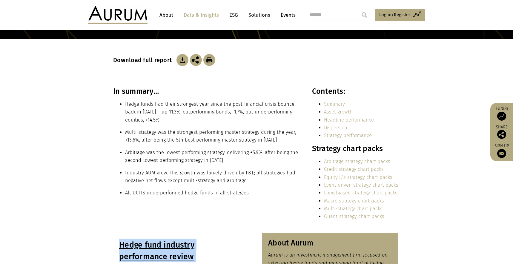
scroll to position [97, 0]
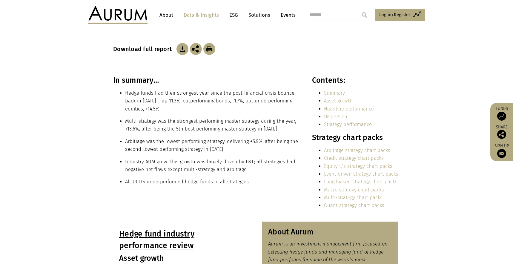
click at [351, 138] on h3 "Strategy chart packs" at bounding box center [355, 137] width 86 height 9
click at [410, 207] on section "In summary… Hedge funds had their strongest year since the post-financial crisi…" at bounding box center [256, 149] width 513 height 146
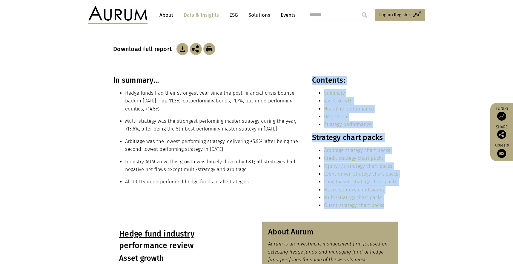
drag, startPoint x: 398, startPoint y: 208, endPoint x: 311, endPoint y: 139, distance: 111.2
click at [311, 139] on div "In summary… Hedge funds had their strongest year since the post-financial crisi…" at bounding box center [256, 145] width 299 height 138
copy div "Contents: Summary Asset growth Headline performance Dispersion Strategy perform…"
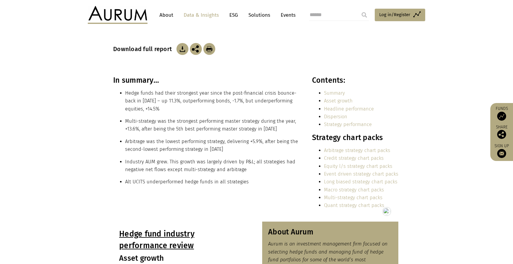
click at [401, 181] on div "In summary… Hedge funds had their strongest year since the post-financial crisi…" at bounding box center [256, 145] width 299 height 138
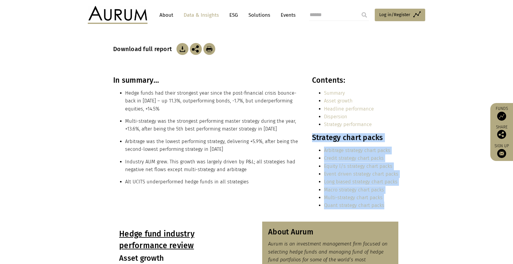
drag, startPoint x: 395, startPoint y: 207, endPoint x: 313, endPoint y: 141, distance: 105.0
click at [313, 141] on div "Contents: Summary Asset growth Headline performance Dispersion Strategy perform…" at bounding box center [355, 145] width 86 height 138
copy div "Strategy chart packs Arbitrage strategy chart packs Credit strategy chart packs…"
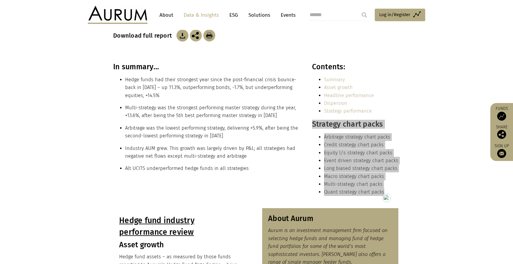
scroll to position [135, 0]
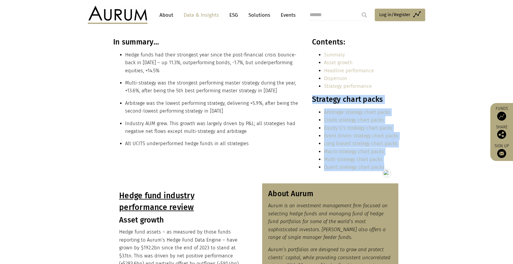
click at [180, 199] on u "Hedge fund industry performance review" at bounding box center [156, 201] width 75 height 21
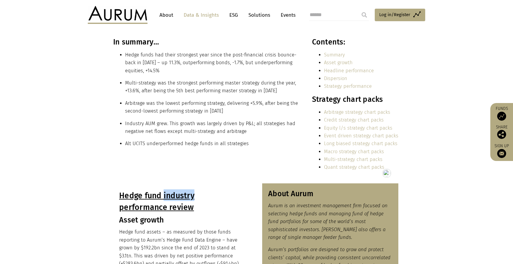
click at [180, 199] on u "Hedge fund industry performance review" at bounding box center [156, 201] width 75 height 21
click at [284, 194] on h3 "About Aurum" at bounding box center [330, 193] width 124 height 9
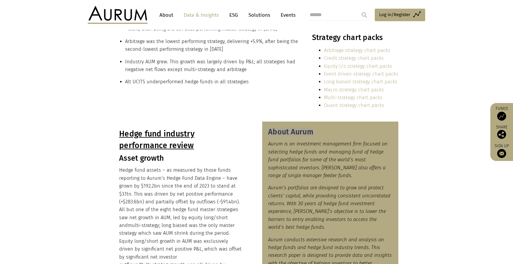
scroll to position [238, 0]
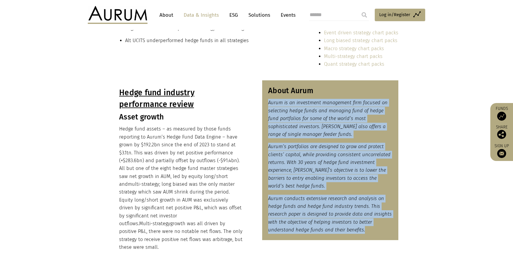
drag, startPoint x: 369, startPoint y: 229, endPoint x: 269, endPoint y: 103, distance: 161.3
click at [269, 103] on div "About Aurum Aurum is an investment management firm focused on selecting hedge f…" at bounding box center [330, 160] width 136 height 160
click at [287, 197] on em "Aurum conducts extensive research and analysis on hedge funds and hedge fund in…" at bounding box center [330, 214] width 124 height 37
drag, startPoint x: 371, startPoint y: 230, endPoint x: 268, endPoint y: 102, distance: 164.2
click at [268, 102] on div "About Aurum Aurum is an investment management firm focused on selecting hedge f…" at bounding box center [330, 160] width 136 height 160
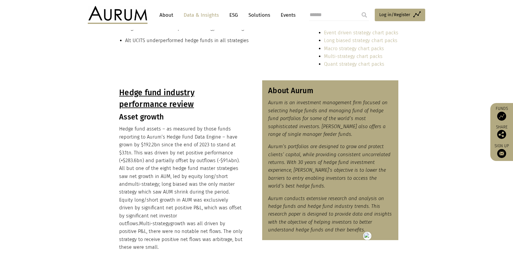
click at [142, 116] on h3 "Asset growth" at bounding box center [181, 117] width 124 height 9
click at [142, 98] on h1 "Hedge fund industry performance review" at bounding box center [181, 97] width 124 height 23
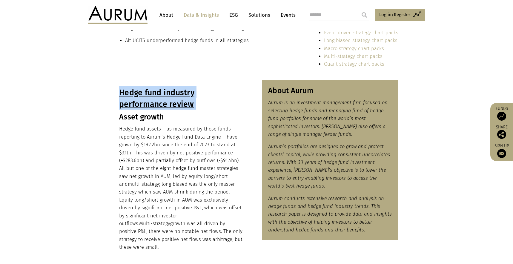
click at [142, 98] on h1 "Hedge fund industry performance review" at bounding box center [181, 97] width 124 height 23
drag, startPoint x: 138, startPoint y: 108, endPoint x: 133, endPoint y: 108, distance: 5.1
click at [138, 108] on u "Hedge fund industry performance review" at bounding box center [156, 98] width 75 height 21
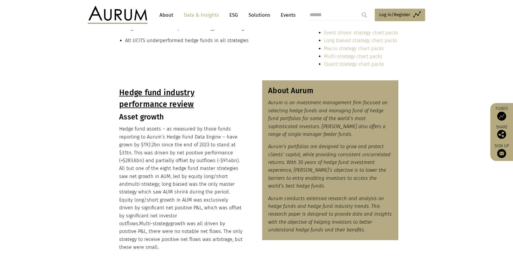
click at [148, 116] on h3 "Asset growth" at bounding box center [181, 117] width 124 height 9
drag, startPoint x: 119, startPoint y: 92, endPoint x: 201, endPoint y: 237, distance: 167.3
click at [201, 237] on div "Hedge fund industry performance review Asset growth Hedge fund assets – as meas…" at bounding box center [181, 168] width 136 height 177
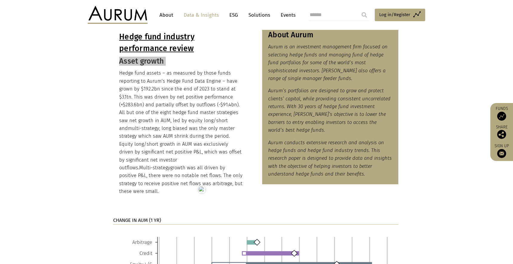
scroll to position [409, 0]
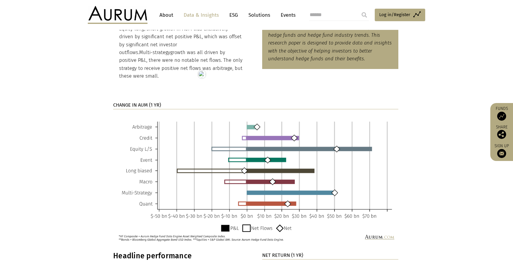
click at [138, 102] on strong "CHANGE IN AUM (1 YR)" at bounding box center [137, 105] width 48 height 6
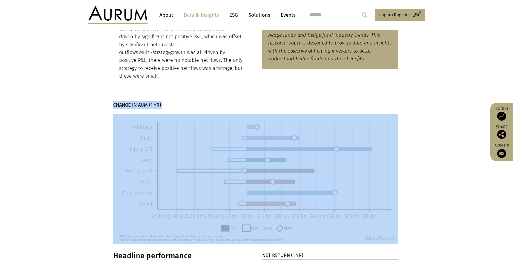
click at [138, 102] on strong "CHANGE IN AUM (1 YR)" at bounding box center [137, 105] width 48 height 6
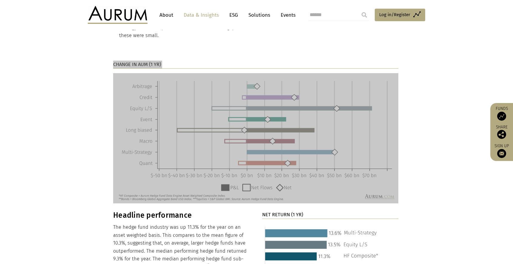
scroll to position [562, 0]
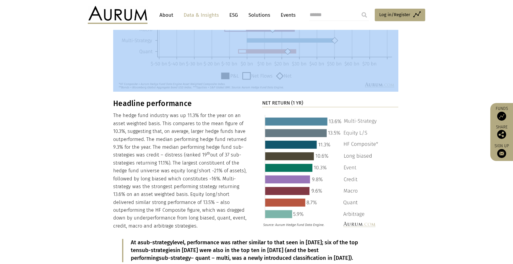
click at [154, 99] on h3 "Headline performance" at bounding box center [181, 103] width 136 height 9
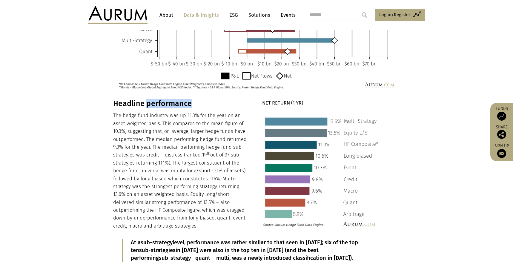
click at [154, 99] on h3 "Headline performance" at bounding box center [181, 103] width 136 height 9
drag, startPoint x: 113, startPoint y: 106, endPoint x: 188, endPoint y: 217, distance: 134.0
click at [189, 220] on p "The hedge fund industry was up 11.3% for the year on an asset weighted basis. T…" at bounding box center [181, 171] width 136 height 118
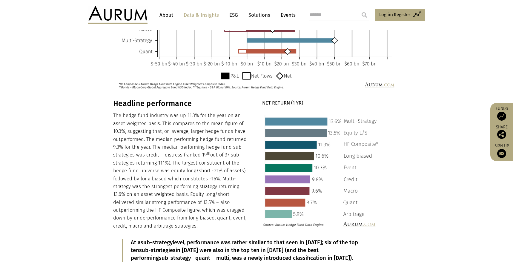
drag, startPoint x: 184, startPoint y: 219, endPoint x: 114, endPoint y: 111, distance: 128.6
click at [114, 112] on p "The hedge fund industry was up 11.3% for the year on an asset weighted basis. T…" at bounding box center [181, 171] width 136 height 118
click at [283, 100] on strong "NET RETURN (1 YR)" at bounding box center [282, 103] width 41 height 6
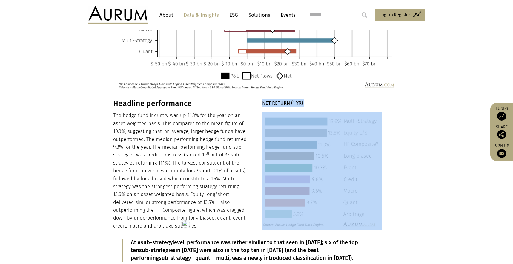
click at [283, 100] on strong "NET RETURN (1 YR)" at bounding box center [282, 103] width 41 height 6
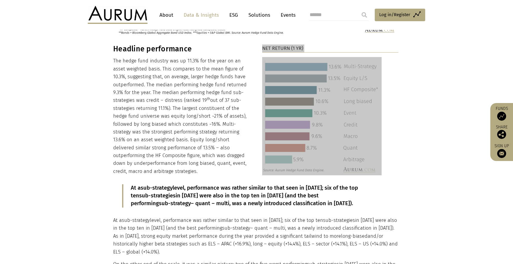
scroll to position [616, 0]
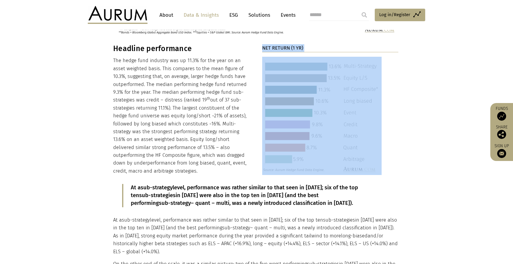
click at [180, 184] on p "At a sub-strategy level, performance was rather similar to that seen in 2023; s…" at bounding box center [256, 195] width 251 height 23
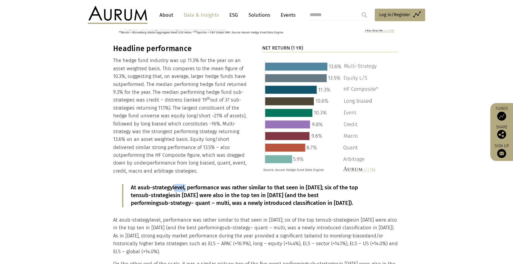
click at [180, 184] on p "At a sub-strategy level, performance was rather similar to that seen in 2023; s…" at bounding box center [256, 195] width 251 height 23
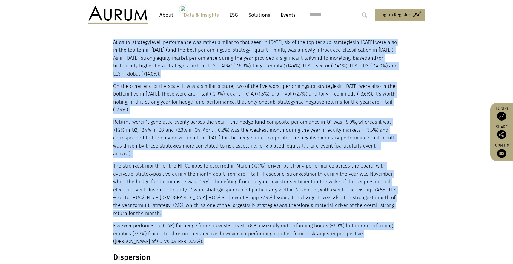
scroll to position [835, 0]
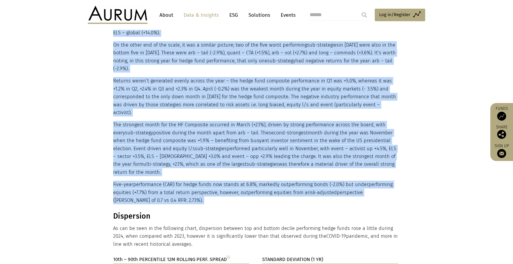
drag, startPoint x: 114, startPoint y: 92, endPoint x: 249, endPoint y: 156, distance: 148.7
click at [249, 156] on div "At a sub-strategy level, performance was rather similar to that seen in 2023; s…" at bounding box center [255, 80] width 285 height 248
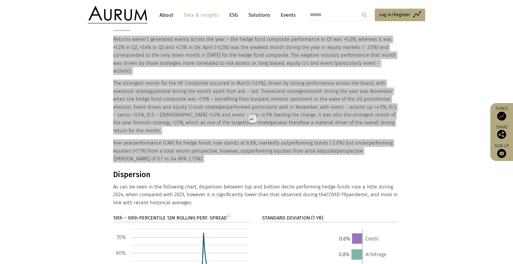
scroll to position [950, 0]
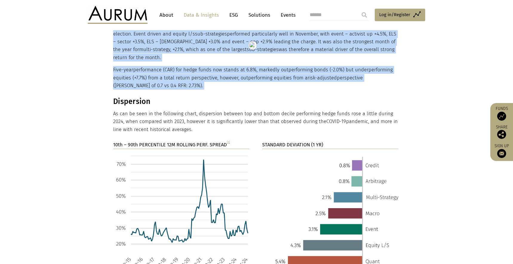
click at [128, 97] on h3 "Dispersion" at bounding box center [255, 101] width 285 height 9
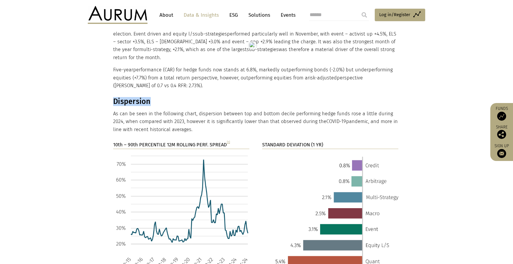
click at [128, 97] on h3 "Dispersion" at bounding box center [255, 101] width 285 height 9
drag, startPoint x: 195, startPoint y: 107, endPoint x: 113, endPoint y: 78, distance: 87.3
click at [113, 97] on div "Dispersion As can be seen in the following chart, dispersion between top and bo…" at bounding box center [255, 115] width 285 height 36
click at [170, 142] on strong "10th – 90th PERCENTILE 12M ROLLING PERF. SPREAD [1]" at bounding box center [171, 145] width 117 height 6
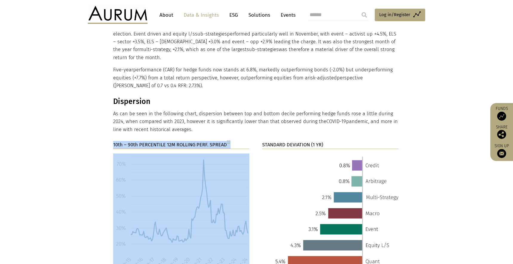
click at [170, 142] on strong "10th – 90th PERCENTILE 12M ROLLING PERF. SPREAD [1]" at bounding box center [171, 145] width 117 height 6
click at [289, 142] on strong "STANDARD DEVIATION (1 YR)" at bounding box center [292, 145] width 61 height 6
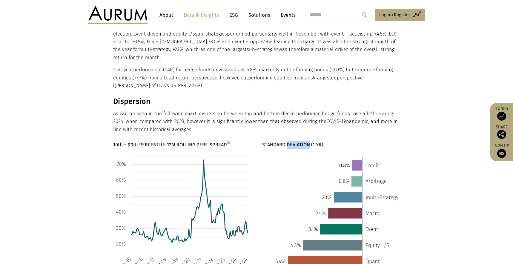
click at [289, 142] on strong "STANDARD DEVIATION (1 YR)" at bounding box center [292, 145] width 61 height 6
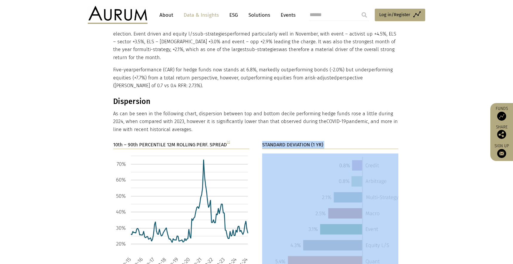
click at [289, 142] on strong "STANDARD DEVIATION (1 YR)" at bounding box center [292, 145] width 61 height 6
click at [153, 154] on img at bounding box center [181, 225] width 136 height 143
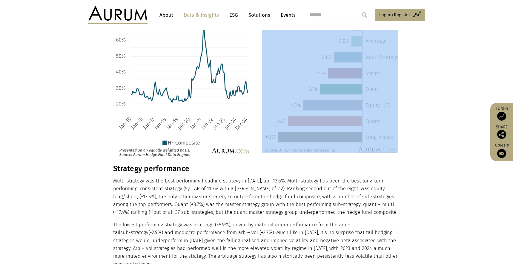
scroll to position [1122, 0]
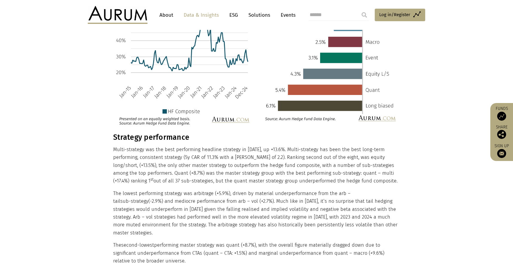
click at [138, 133] on h3 "Strategy performance" at bounding box center [255, 137] width 285 height 9
click at [119, 133] on h3 "Strategy performance" at bounding box center [255, 137] width 285 height 9
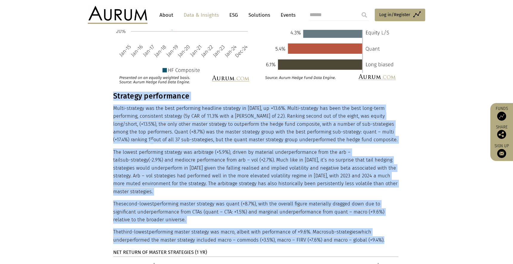
scroll to position [1242, 0]
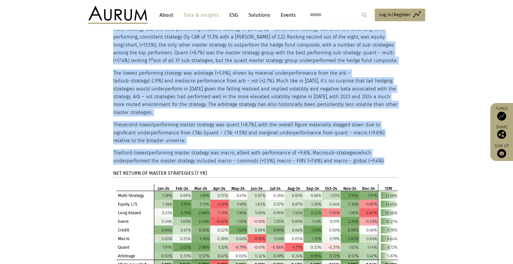
drag, startPoint x: 113, startPoint y: 113, endPoint x: 385, endPoint y: 130, distance: 272.7
click at [385, 130] on div "Strategy performance Multi-strategy was the best performing headline strategy i…" at bounding box center [255, 154] width 285 height 283
click at [159, 170] on strong "NET RETURN OF MASTER STRATEGIES (1 YR)" at bounding box center [160, 173] width 94 height 6
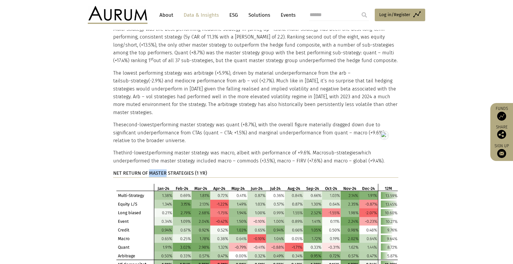
click at [159, 170] on strong "NET RETURN OF MASTER STRATEGIES (1 YR)" at bounding box center [160, 173] width 94 height 6
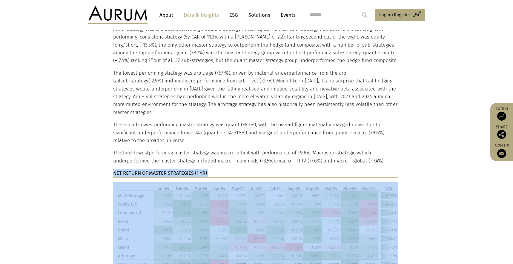
click at [159, 170] on strong "NET RETURN OF MASTER STRATEGIES (1 YR)" at bounding box center [160, 173] width 94 height 6
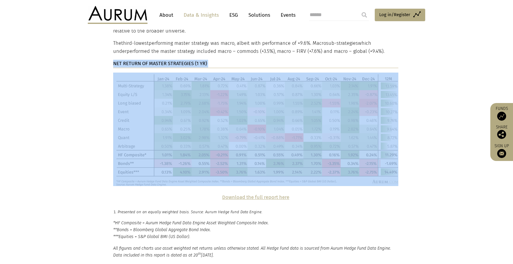
scroll to position [1389, 0]
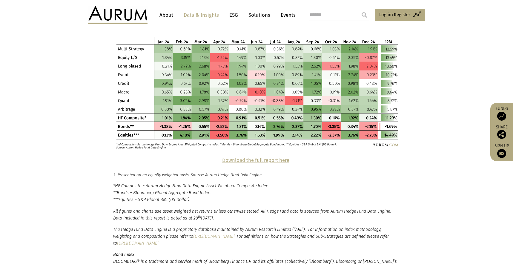
click at [312, 157] on p "Download the full report here" at bounding box center [255, 161] width 285 height 8
drag, startPoint x: 285, startPoint y: 129, endPoint x: 222, endPoint y: 129, distance: 62.7
click at [222, 157] on p "Download the full report here" at bounding box center [255, 161] width 285 height 8
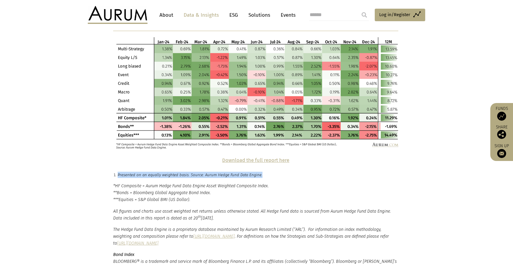
drag, startPoint x: 118, startPoint y: 143, endPoint x: 264, endPoint y: 142, distance: 145.5
click at [264, 172] on p "Presented on an equally weighted basis. Source: Aurum Hedge Fund Data Engine." at bounding box center [259, 175] width 282 height 6
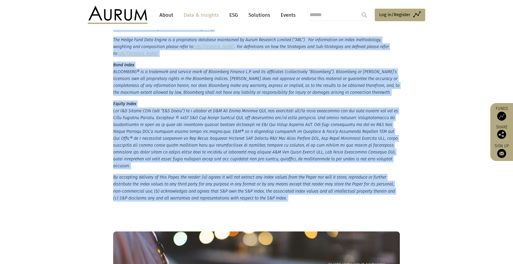
scroll to position [1599, 0]
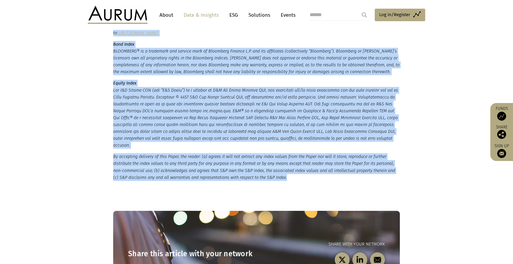
drag, startPoint x: 114, startPoint y: 154, endPoint x: 292, endPoint y: 138, distance: 179.3
click at [292, 138] on small "*HF Composite = Aurum Hedge Fund Data Engine Asset Weighted Composite Index. **…" at bounding box center [256, 76] width 287 height 209
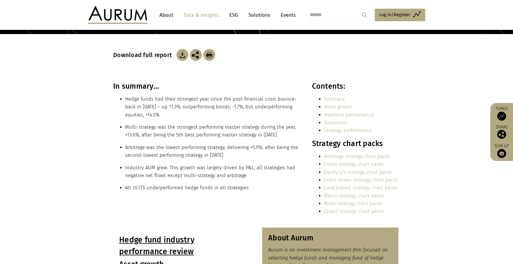
scroll to position [76, 0]
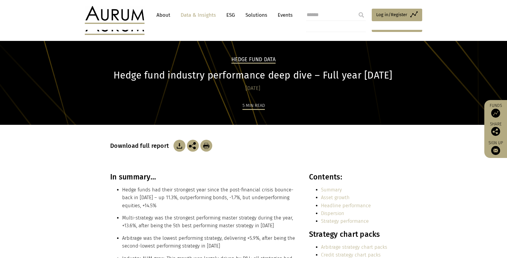
scroll to position [283, 0]
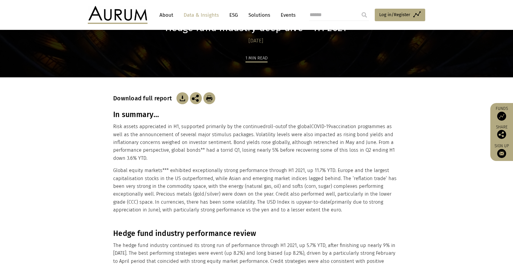
scroll to position [51, 0]
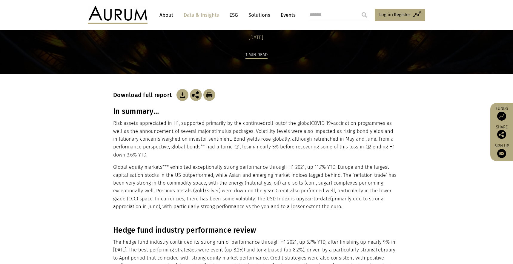
drag, startPoint x: 311, startPoint y: 209, endPoint x: 97, endPoint y: 114, distance: 234.2
click at [97, 114] on section "Download full report In summary… Risk assets appreciated in H1, supported prima…" at bounding box center [256, 150] width 513 height 152
copy div "Lo ipsumdo… Sita consec adipiscinge se D8, eiusmodte incididun ut lab etdolorem…"
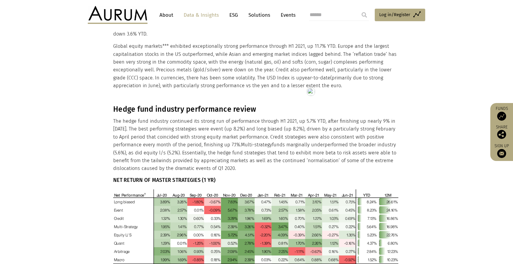
click at [165, 111] on h3 "Hedge fund industry performance review" at bounding box center [255, 109] width 285 height 9
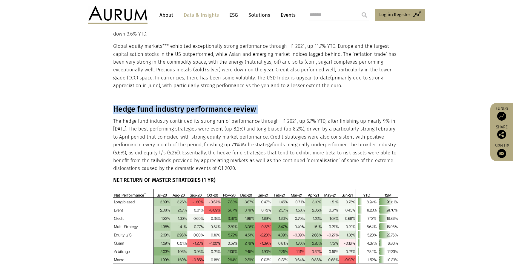
click at [165, 111] on h3 "Hedge fund industry performance review" at bounding box center [255, 109] width 285 height 9
copy div "Hedge fund industry performance review"
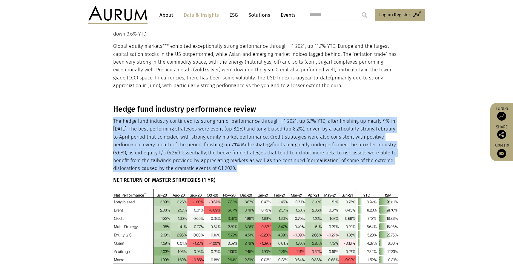
drag, startPoint x: 113, startPoint y: 119, endPoint x: 232, endPoint y: 167, distance: 128.2
click at [232, 167] on p "The hedge fund industry continued its strong run of performance through H1 2021…" at bounding box center [255, 144] width 285 height 55
copy div "The hedge fund industry continued its strong run of performance through H1 2021…"
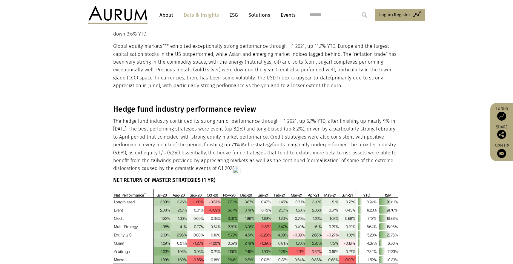
click at [180, 180] on h6 "NET RETURN OF MASTER STRATEGIES (1 YR)" at bounding box center [255, 180] width 285 height 6
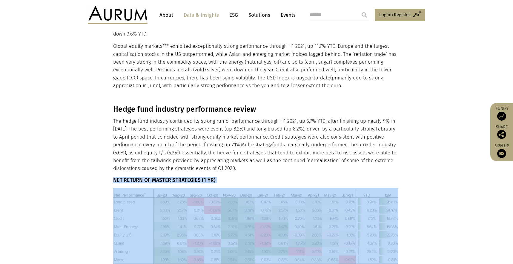
click at [180, 180] on h6 "NET RETURN OF MASTER STRATEGIES (1 YR)" at bounding box center [255, 180] width 285 height 6
copy div "NET RETURN OF MASTER STRATEGIES (1 YR)"
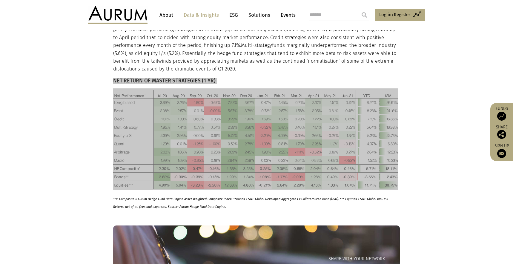
scroll to position [275, 0]
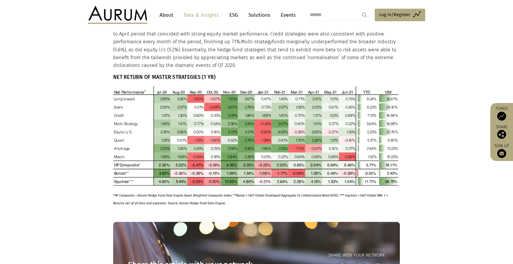
click at [165, 195] on em "*HF Composite = Aurum Hedge Fund Data Engine Asset Weighted Composite Index. **…" at bounding box center [250, 200] width 275 height 12
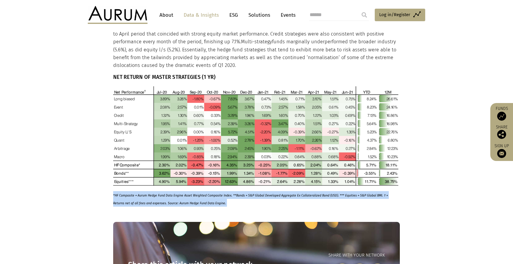
click at [165, 195] on html "CONTACT About Data & Insights ESG Solutions Events Access Funds Log in/Register…" at bounding box center [256, 161] width 513 height 872
copy main "*HF Composite = Aurum Hedge Fund Data Engine Asset Weighted Composite Index. **…"
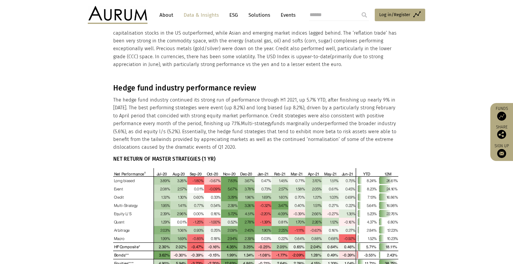
scroll to position [192, 0]
click at [203, 87] on h3 "Hedge fund industry performance review" at bounding box center [255, 88] width 285 height 9
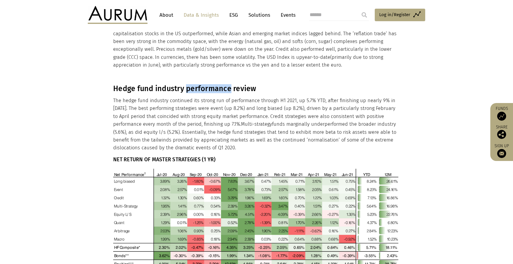
click at [203, 87] on h3 "Hedge fund industry performance review" at bounding box center [255, 88] width 285 height 9
click at [201, 87] on h3 "Hedge fund industry performance review" at bounding box center [255, 88] width 285 height 9
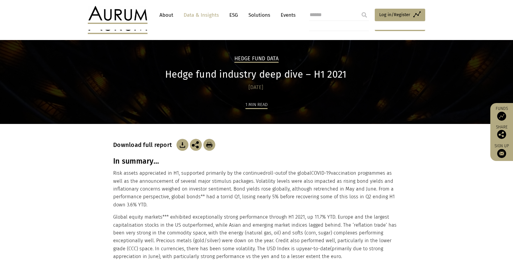
scroll to position [0, 0]
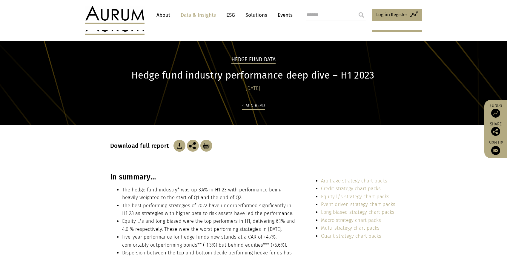
scroll to position [102, 0]
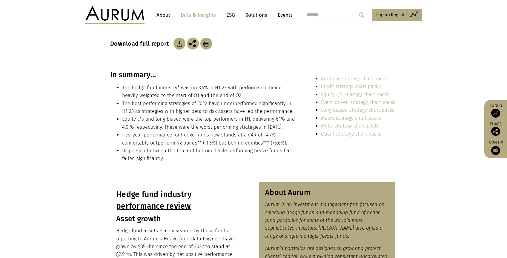
click at [137, 76] on h3 "In summary…" at bounding box center [203, 74] width 186 height 9
copy div "In summary…"
click at [233, 88] on li "The hedge fund industry* was up 3.4% in H1 23 with performance being heavily we…" at bounding box center [209, 92] width 174 height 16
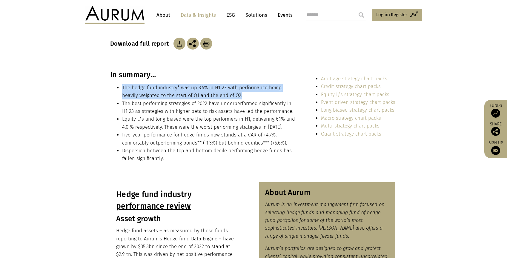
drag, startPoint x: 227, startPoint y: 96, endPoint x: 123, endPoint y: 87, distance: 104.0
click at [123, 87] on li "The hedge fund industry* was up 3.4% in H1 23 with performance being heavily we…" at bounding box center [209, 92] width 174 height 16
copy li "The hedge fund industry* was up 3.4% in H1 23 with performance being heavily we…"
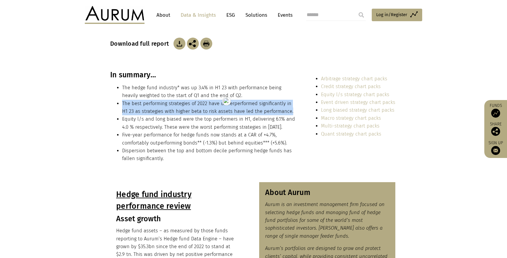
drag, startPoint x: 286, startPoint y: 111, endPoint x: 122, endPoint y: 103, distance: 163.9
click at [122, 103] on li "The best performing strategies of 2022 have underperformed significantly in H1 …" at bounding box center [209, 108] width 174 height 16
copy li "The best performing strategies of 2022 have underperformed significantly in H1 …"
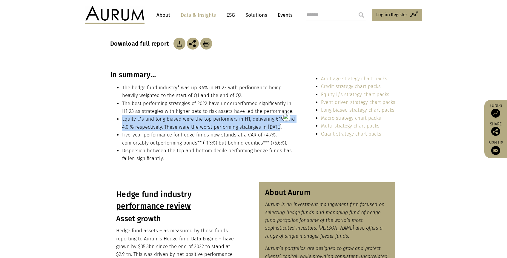
drag, startPoint x: 285, startPoint y: 128, endPoint x: 123, endPoint y: 116, distance: 162.0
click at [123, 116] on li "Equity l/s and long biased were the top performers in H1, delivering 6.1% and 4…" at bounding box center [209, 123] width 174 height 16
copy li "Equity l/s and long biased were the top performers in H1, delivering 6.1% and 4…"
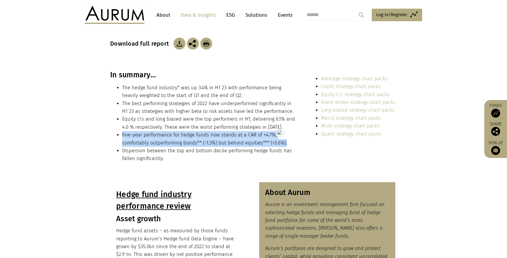
drag, startPoint x: 288, startPoint y: 142, endPoint x: 117, endPoint y: 134, distance: 171.0
click at [122, 134] on li "Five-year performance for hedge funds now stands at a CAR of +4.7%, comfortably…" at bounding box center [209, 139] width 174 height 16
copy li "Five-year performance for hedge funds now stands at a CAR of +4.7%, comfortably…"
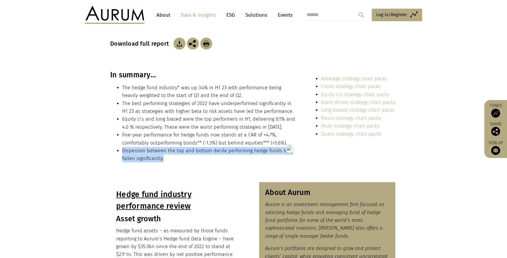
drag, startPoint x: 168, startPoint y: 159, endPoint x: 123, endPoint y: 153, distance: 45.9
click at [123, 153] on li "Dispersion between the top and bottom decile performing hedge funds has fallen …" at bounding box center [209, 155] width 174 height 16
copy li "Dispersion between the top and bottom decile performing hedge funds has fallen …"
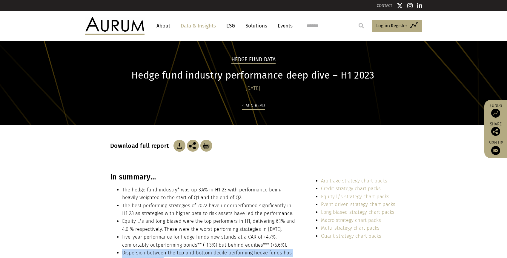
scroll to position [10, 0]
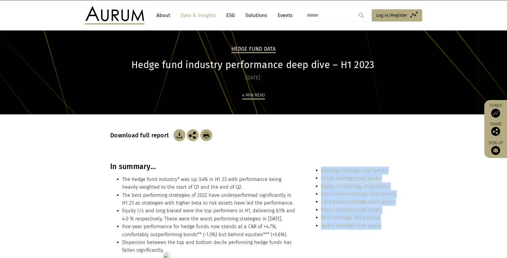
drag, startPoint x: 385, startPoint y: 225, endPoint x: 321, endPoint y: 172, distance: 83.0
click at [321, 172] on ul "Arbitrage strategy chart packs Credit strategy chart packs Equity l/s strategy …" at bounding box center [352, 198] width 86 height 63
copy ul "Arbitrage strategy chart packs Credit strategy chart packs Equity l/s strategy …"
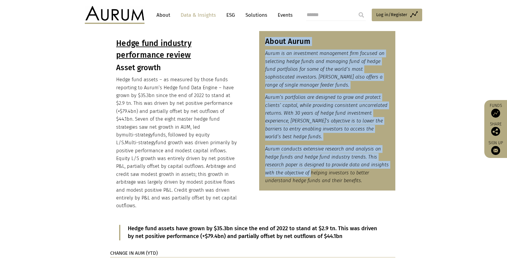
scroll to position [300, 0]
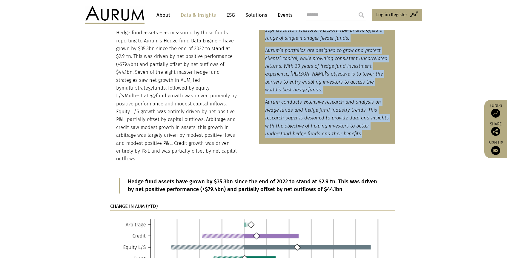
drag, startPoint x: 267, startPoint y: 114, endPoint x: 365, endPoint y: 131, distance: 99.4
click at [365, 131] on div "About Aurum Aurum is an investment management firm focused on selecting hedge f…" at bounding box center [327, 64] width 136 height 160
copy div "About Aurum Aurum is an investment management firm focused on selecting hedge f…"
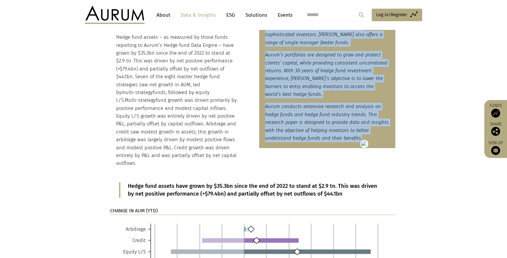
scroll to position [297, 0]
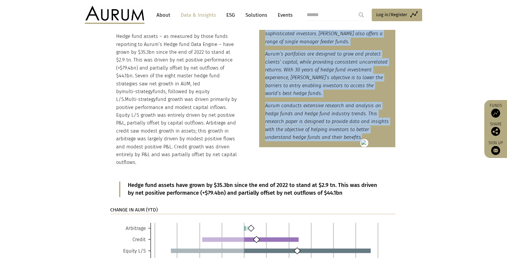
drag, startPoint x: 115, startPoint y: 99, endPoint x: 182, endPoint y: 154, distance: 87.2
click at [182, 154] on div "Hedge fund industry performance review Asset growth Hedge fund assets – as meas…" at bounding box center [178, 80] width 136 height 185
copy div "Hedge fund industry performance review Asset growth Hedge fund assets – as meas…"
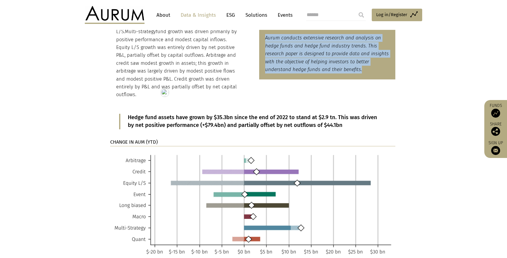
scroll to position [370, 0]
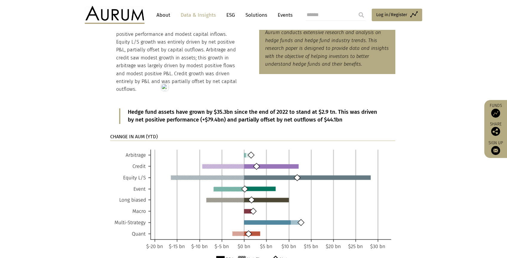
click at [151, 108] on p "Hedge fund assets have grown by $35.3bn since the end of 2022 to stand at $2.9 …" at bounding box center [253, 116] width 251 height 16
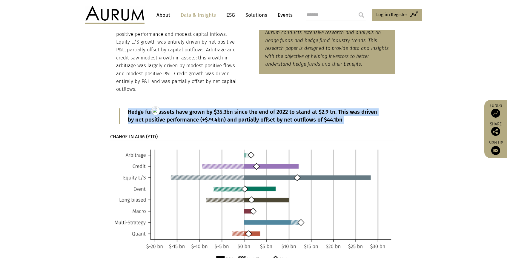
copy main "Hedge fund assets have grown by $35.3bn since the end of 2022 to stand at $2.9 …"
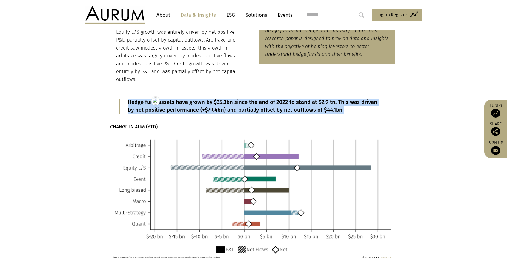
scroll to position [380, 0]
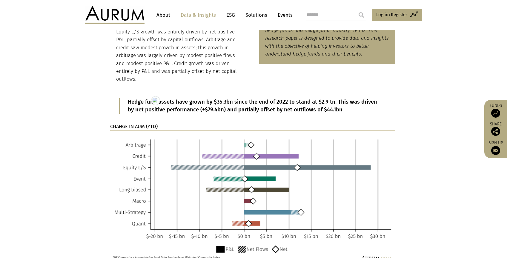
click at [131, 124] on strong "CHANGE IN AUM (YTD)" at bounding box center [133, 127] width 47 height 6
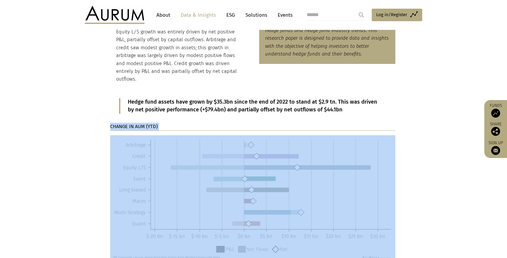
click at [131, 124] on strong "CHANGE IN AUM (YTD)" at bounding box center [133, 127] width 47 height 6
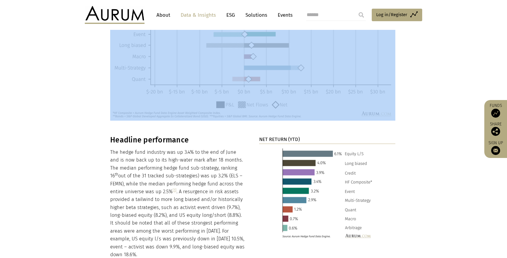
scroll to position [528, 0]
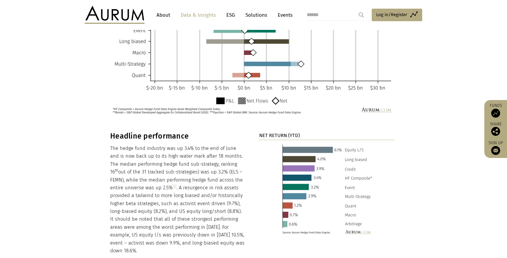
click at [115, 132] on h3 "Headline performance" at bounding box center [178, 136] width 136 height 9
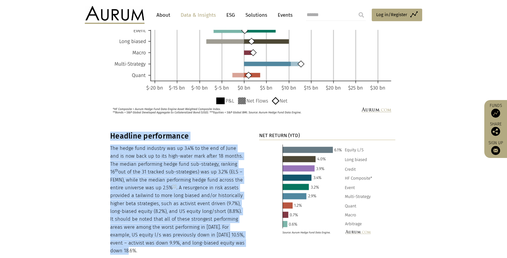
drag, startPoint x: 109, startPoint y: 127, endPoint x: 158, endPoint y: 105, distance: 53.7
click at [230, 236] on div "Headline performance The hedge fund industry was up 3.4% to the end of June and…" at bounding box center [253, 193] width 299 height 123
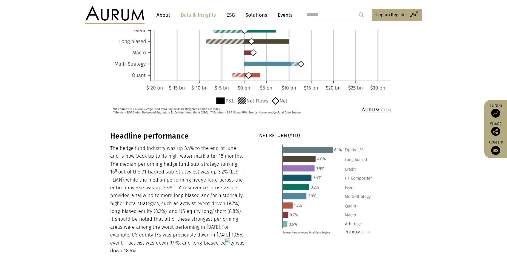
click at [278, 133] on strong "NET RETURN (YTD)" at bounding box center [279, 136] width 41 height 6
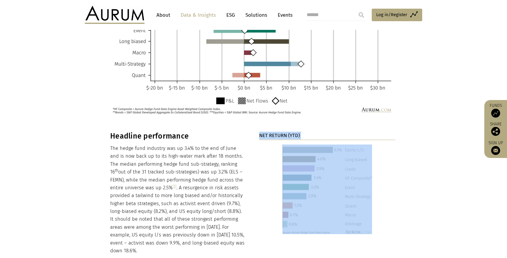
click at [278, 133] on strong "NET RETURN (YTD)" at bounding box center [279, 136] width 41 height 6
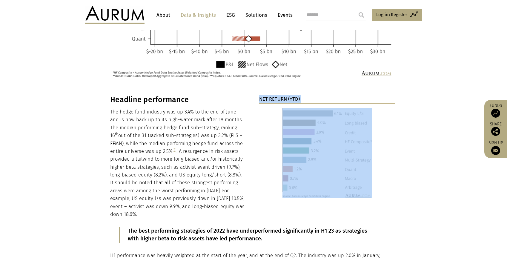
scroll to position [632, 0]
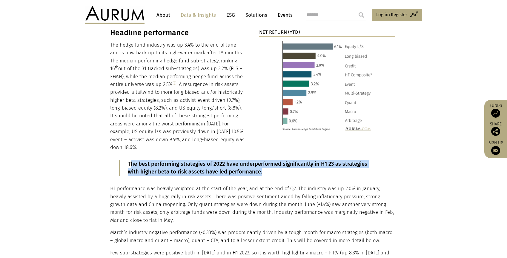
drag, startPoint x: 276, startPoint y: 156, endPoint x: 129, endPoint y: 148, distance: 146.9
click at [129, 160] on p "The best performing strategies of 2022 have underperformed significantly in H1 …" at bounding box center [253, 168] width 251 height 16
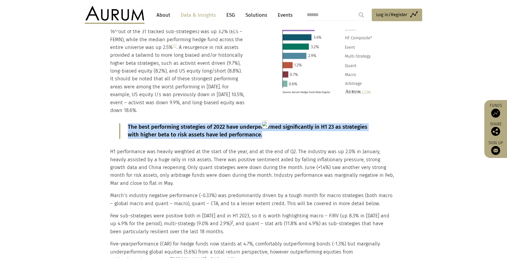
scroll to position [736, 0]
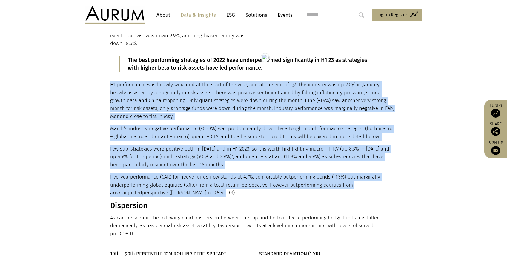
drag, startPoint x: 111, startPoint y: 69, endPoint x: 188, endPoint y: 177, distance: 133.0
click at [188, 177] on div "The best performing strategies of 2022 have underperformed significantly in H1 …" at bounding box center [252, 148] width 285 height 203
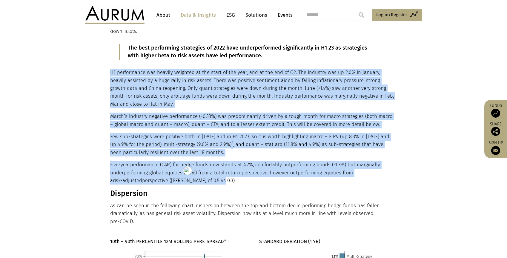
scroll to position [840, 0]
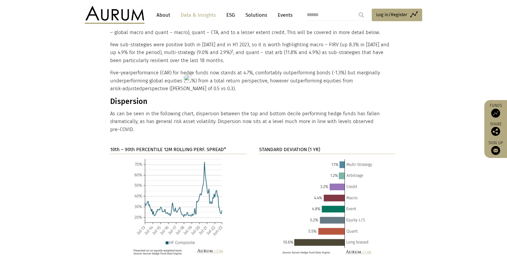
click at [126, 97] on h3 "Dispersion" at bounding box center [252, 101] width 285 height 9
click at [123, 110] on p "As can be seen in the following chart, dispersion between the top and bottom de…" at bounding box center [252, 122] width 285 height 24
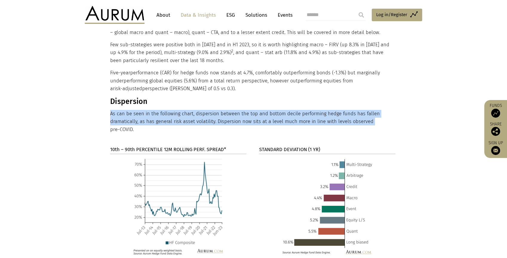
click at [123, 102] on html "CONTACT About Data & Insights ESG Solutions Events Access Funds Log in/Register…" at bounding box center [253, 140] width 507 height 1961
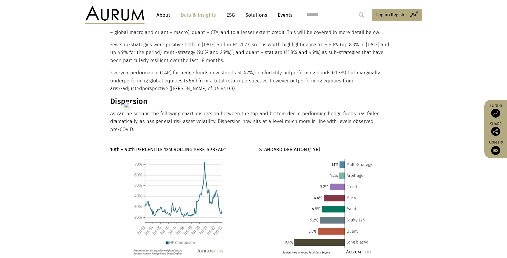
click at [137, 116] on p "As can be seen in the following chart, dispersion between the top and bottom de…" at bounding box center [252, 122] width 285 height 24
drag, startPoint x: 137, startPoint y: 113, endPoint x: 111, endPoint y: 99, distance: 29.4
click at [111, 110] on p "As can be seen in the following chart, dispersion between the top and bottom de…" at bounding box center [252, 122] width 285 height 24
click at [155, 147] on strong "10th – 90th PERCENTILE 12M ROLLING PERF. SPREAD*" at bounding box center [168, 150] width 116 height 6
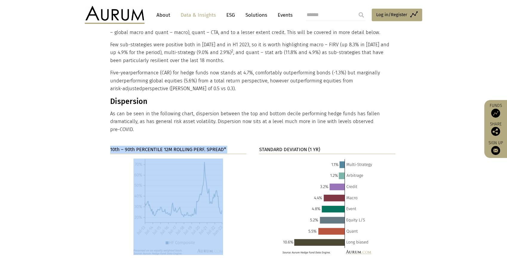
click at [155, 147] on strong "10th – 90th PERCENTILE 12M ROLLING PERF. SPREAD*" at bounding box center [168, 150] width 116 height 6
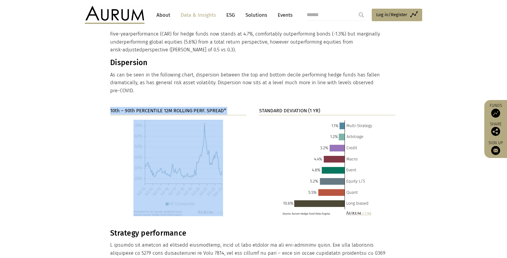
scroll to position [880, 0]
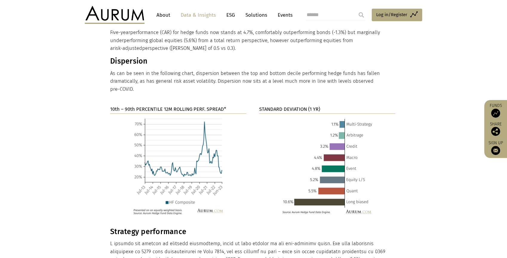
click at [269, 106] on strong "STANDARD DEVIATION (1 YR)" at bounding box center [289, 109] width 61 height 6
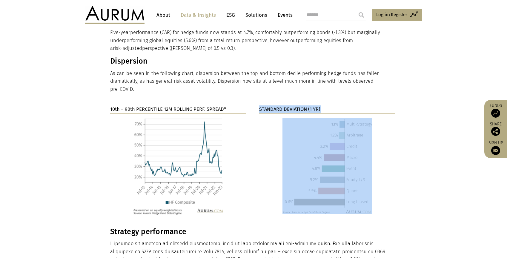
click at [269, 106] on strong "STANDARD DEVIATION (1 YR)" at bounding box center [289, 109] width 61 height 6
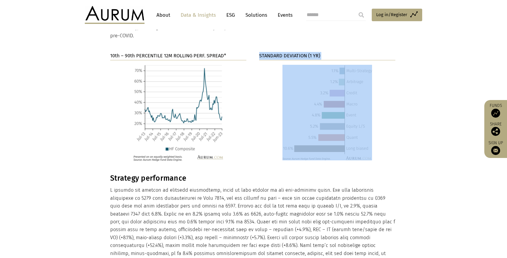
scroll to position [994, 0]
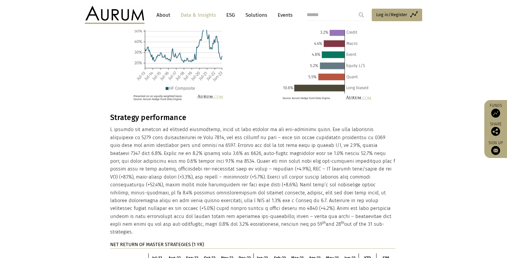
click at [140, 113] on h3 "Strategy performance" at bounding box center [252, 117] width 285 height 9
click at [122, 113] on div "Strategy performance th and 28 th out of the 31 sub-strategies. NET RETURN OF M…" at bounding box center [252, 240] width 285 height 254
drag, startPoint x: 110, startPoint y: 101, endPoint x: 205, endPoint y: 208, distance: 143.3
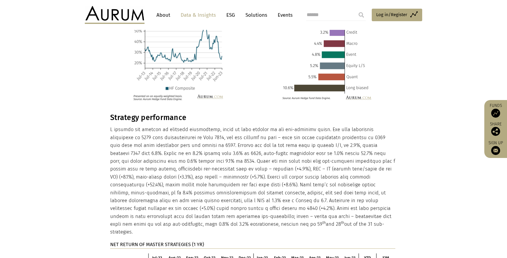
click at [205, 208] on div "Strategy performance th and 28 th out of the 31 sub-strategies. NET RETURN OF M…" at bounding box center [252, 240] width 285 height 254
click at [134, 242] on strong "NET RETURN OF MASTER STRATEGIES (1 YR)" at bounding box center [157, 245] width 94 height 6
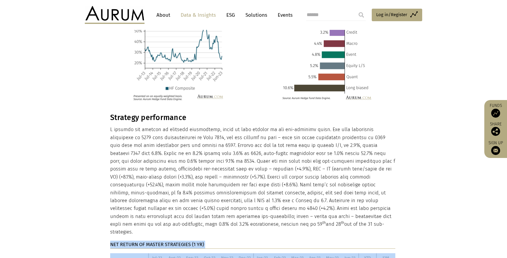
click at [134, 242] on strong "NET RETURN OF MASTER STRATEGIES (1 YR)" at bounding box center [157, 245] width 94 height 6
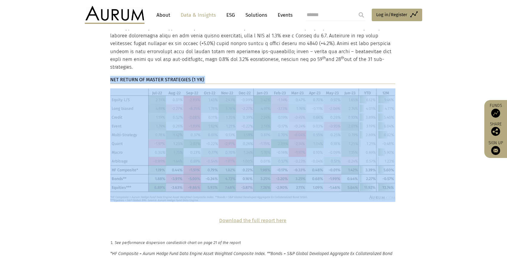
scroll to position [1233, 0]
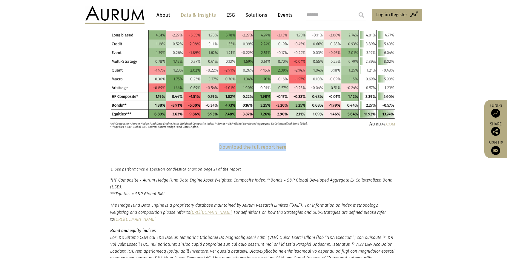
drag, startPoint x: 295, startPoint y: 124, endPoint x: 219, endPoint y: 124, distance: 76.5
click at [219, 143] on p "Download the full report here" at bounding box center [252, 147] width 285 height 8
click at [120, 167] on em "See performance dispersion candlestick chart on page 21 of the report" at bounding box center [178, 169] width 126 height 4
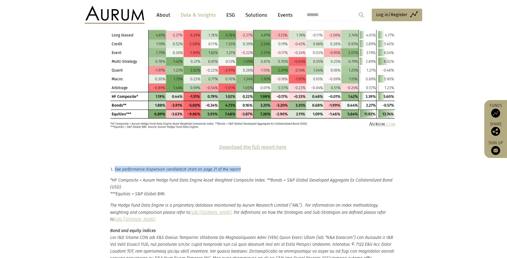
click at [120, 167] on em "See performance dispersion candlestick chart on page 21 of the report" at bounding box center [178, 169] width 126 height 4
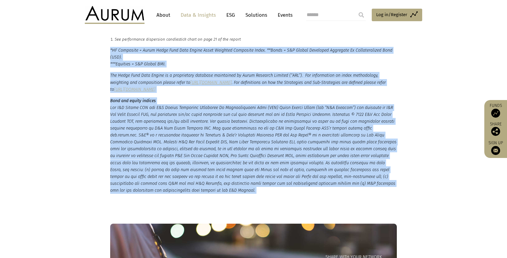
scroll to position [1421, 0]
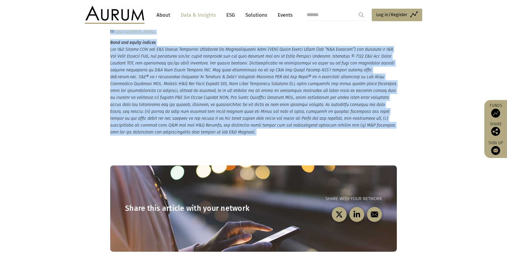
drag, startPoint x: 111, startPoint y: 114, endPoint x: 173, endPoint y: 108, distance: 62.8
click at [173, 108] on small "*HF Composite = Aurum Hedge Fund Data Engine Asset Weighted Composite Index. **…" at bounding box center [253, 62] width 287 height 147
click at [251, 94] on em at bounding box center [253, 91] width 286 height 88
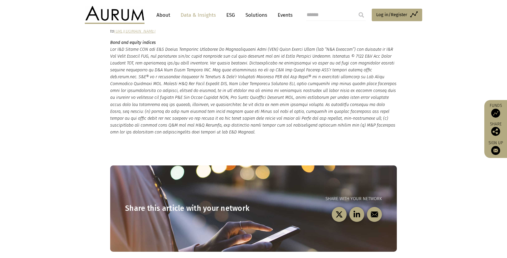
scroll to position [578, 0]
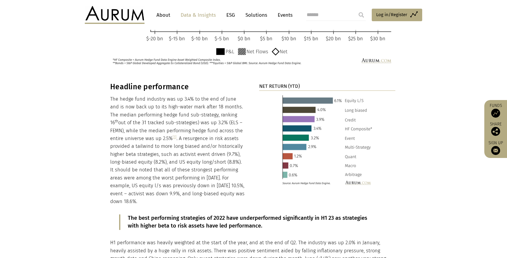
drag, startPoint x: 156, startPoint y: 129, endPoint x: 141, endPoint y: 130, distance: 14.9
click at [141, 130] on p "The hedge fund industry was up 3.4% to the end of June and is now back up to it…" at bounding box center [178, 150] width 136 height 110
click at [173, 135] on link "[1]" at bounding box center [175, 137] width 4 height 4
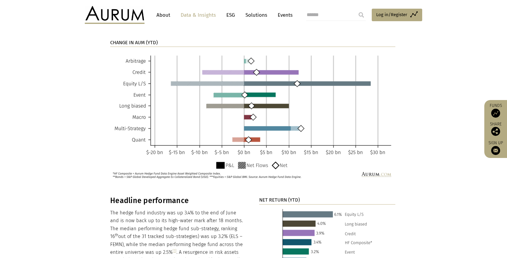
scroll to position [332, 0]
